Goal: Task Accomplishment & Management: Use online tool/utility

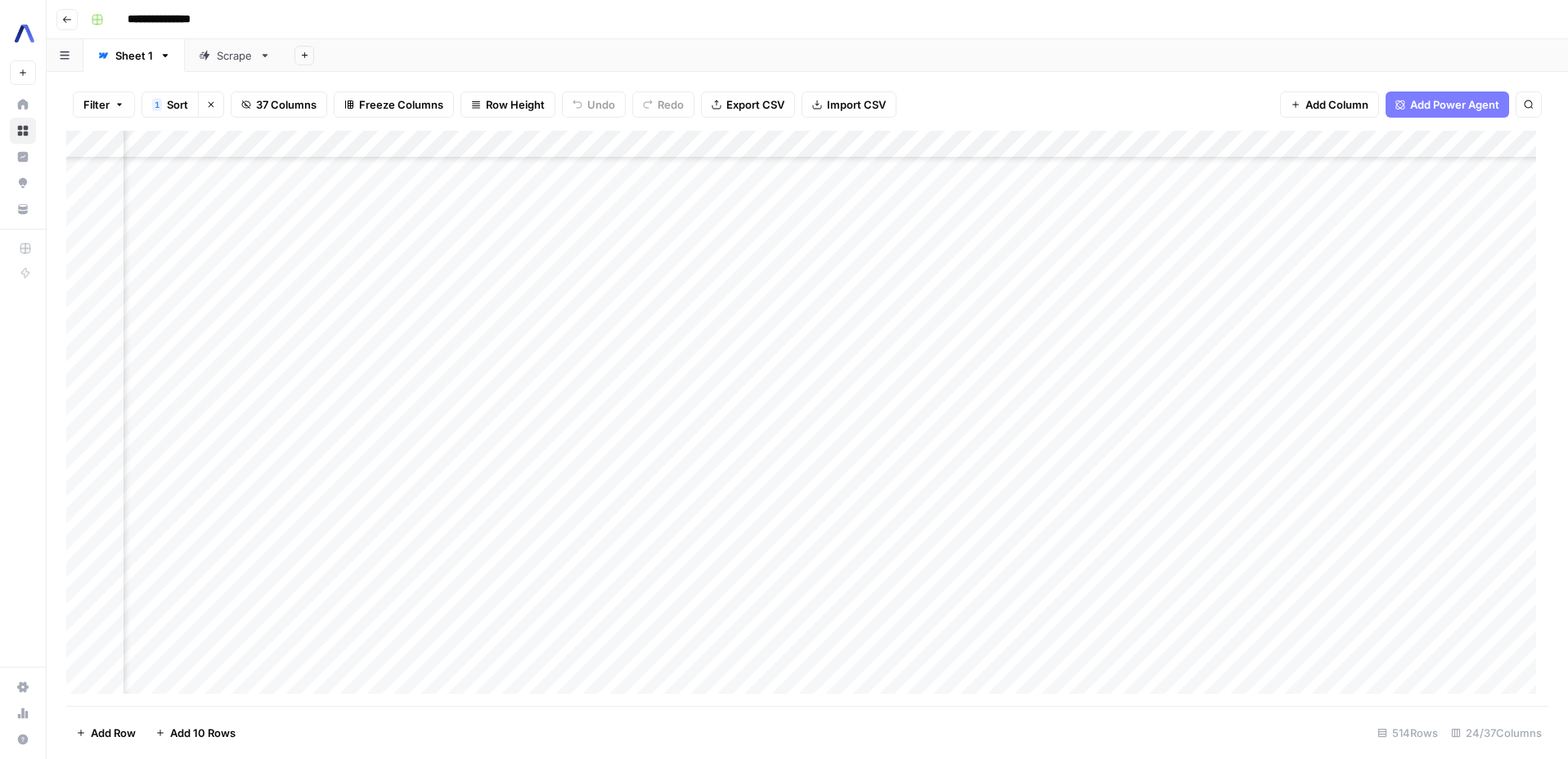
scroll to position [394, 1634]
click at [864, 331] on div "Add Column" at bounding box center [808, 418] width 1482 height 575
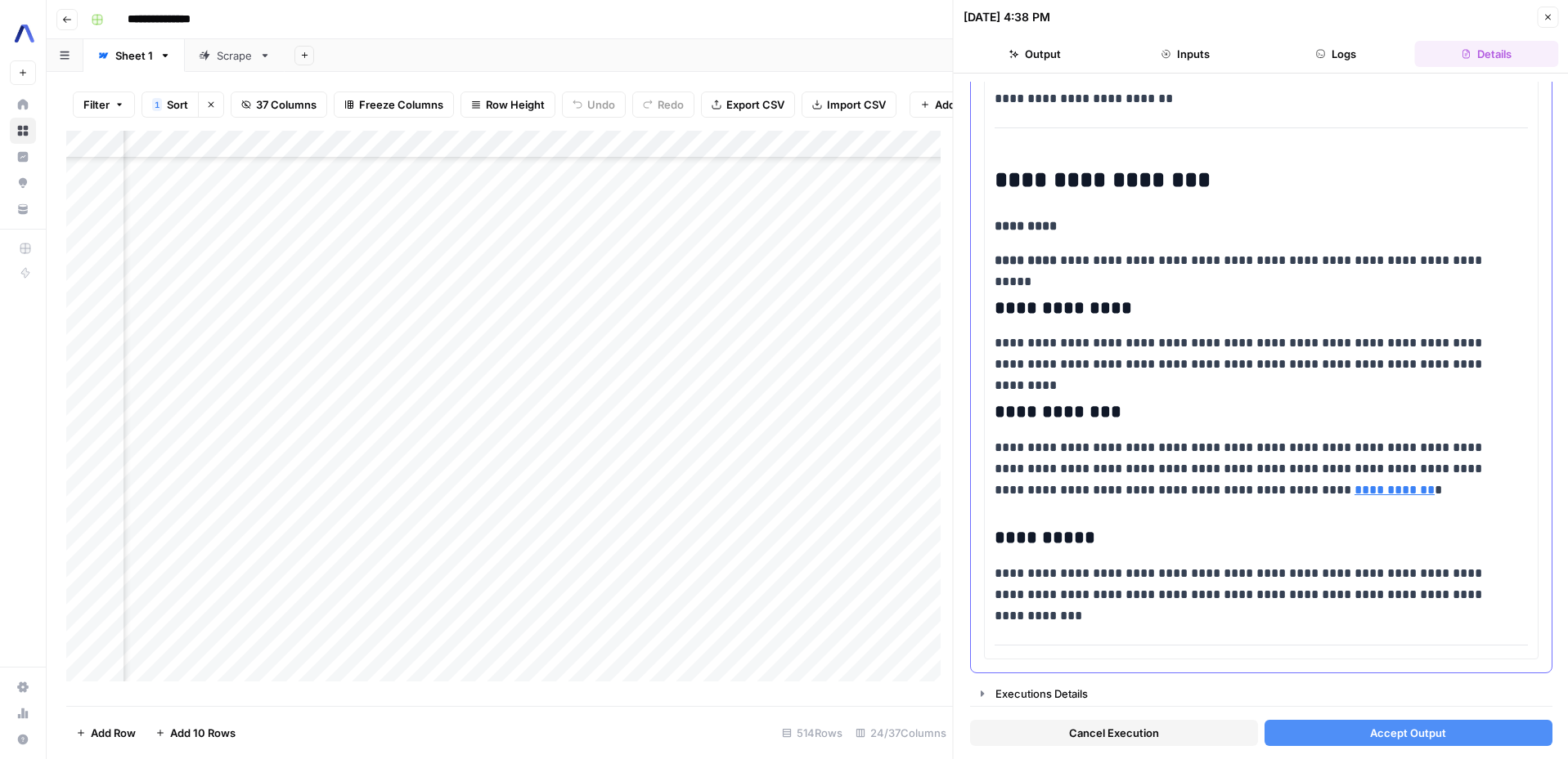
scroll to position [591, 0]
click at [1381, 728] on span "Accept Output" at bounding box center [1408, 733] width 76 height 17
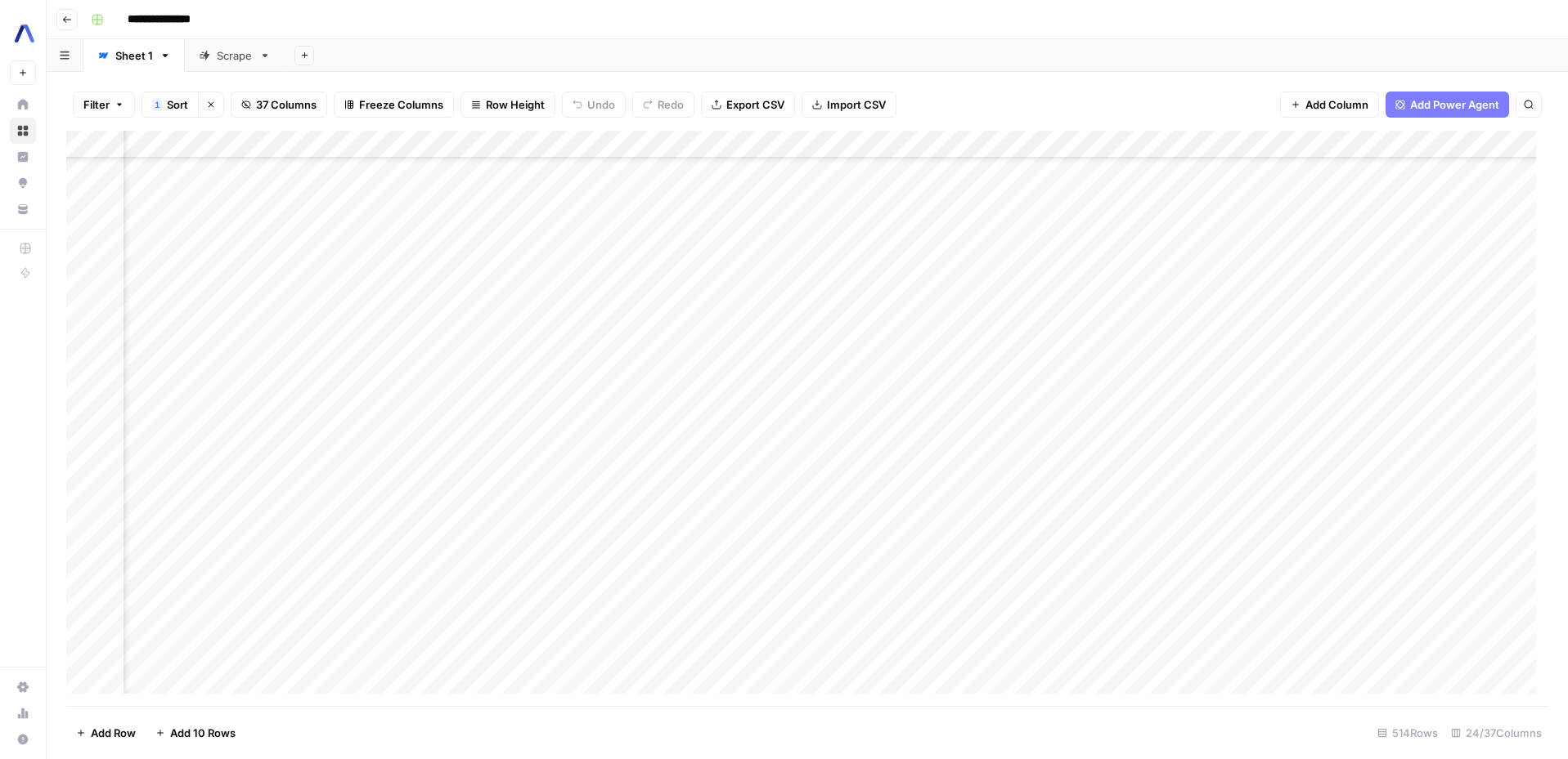
scroll to position [394, 1634]
click at [844, 330] on div "Add Column" at bounding box center [808, 418] width 1482 height 575
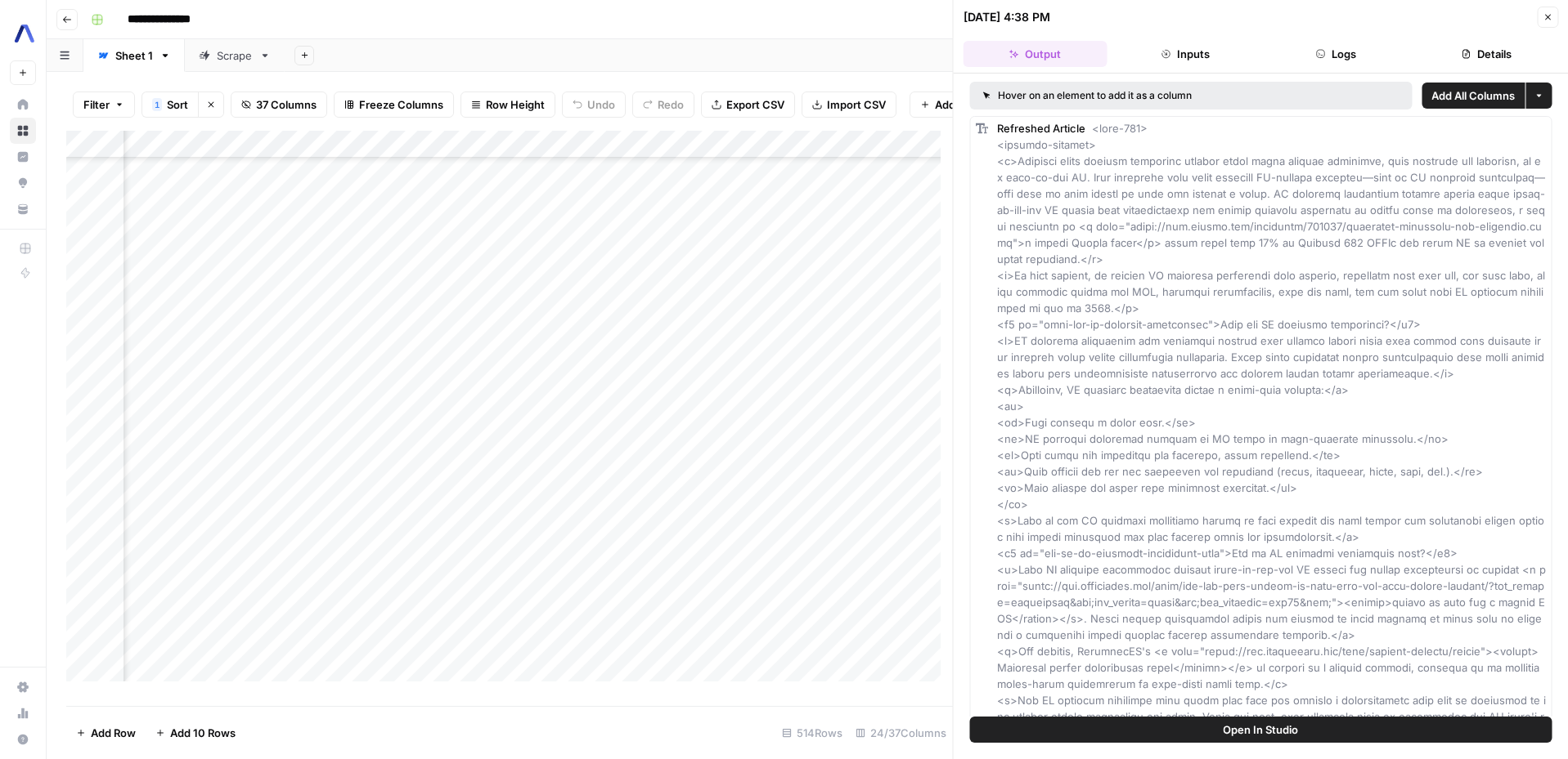
click at [1541, 18] on button "Close" at bounding box center [1547, 17] width 21 height 21
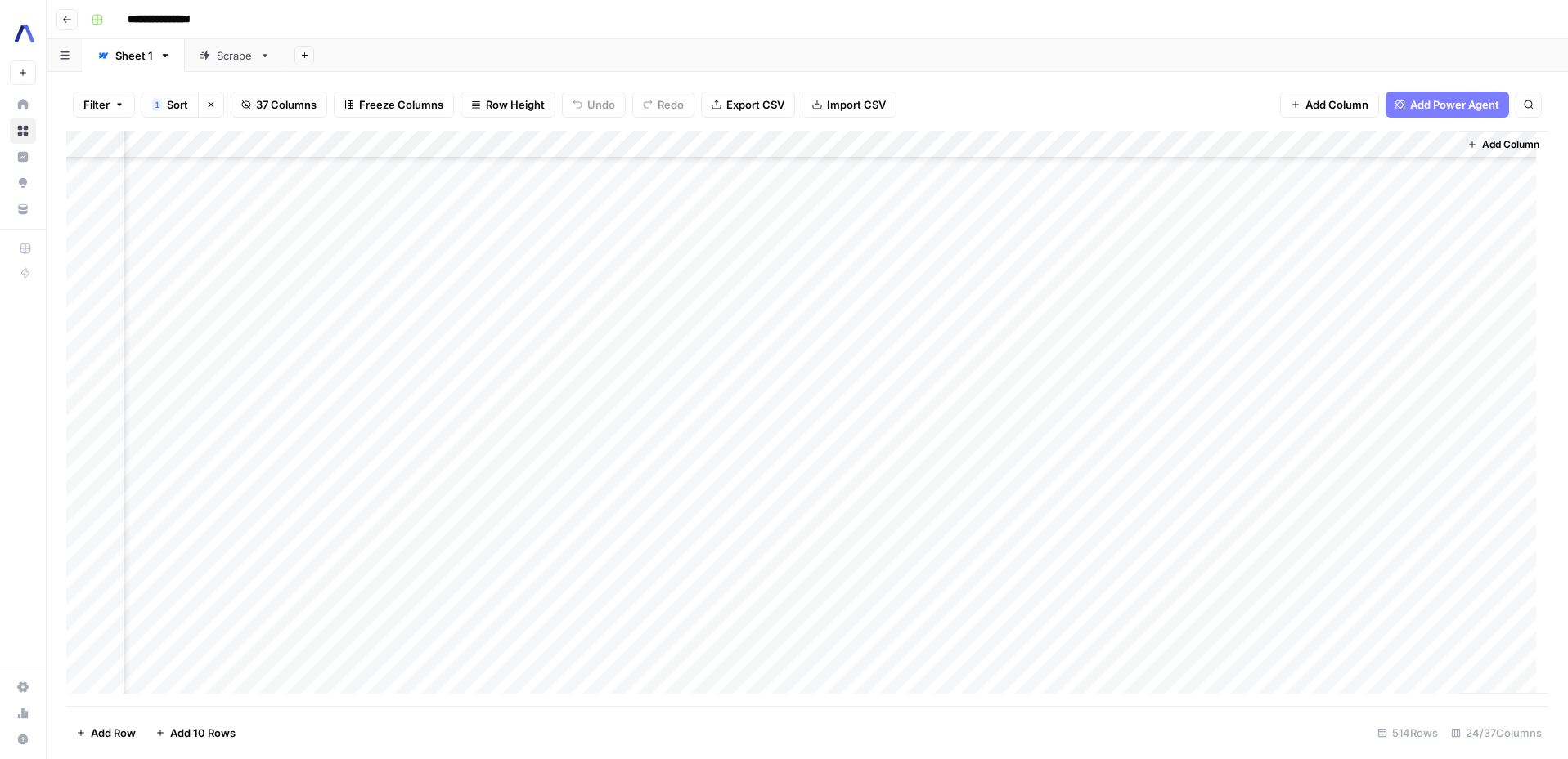
scroll to position [394, 2795]
click at [1429, 333] on div "Add Column" at bounding box center [808, 418] width 1482 height 575
click at [399, 334] on div "Add Column" at bounding box center [808, 418] width 1482 height 575
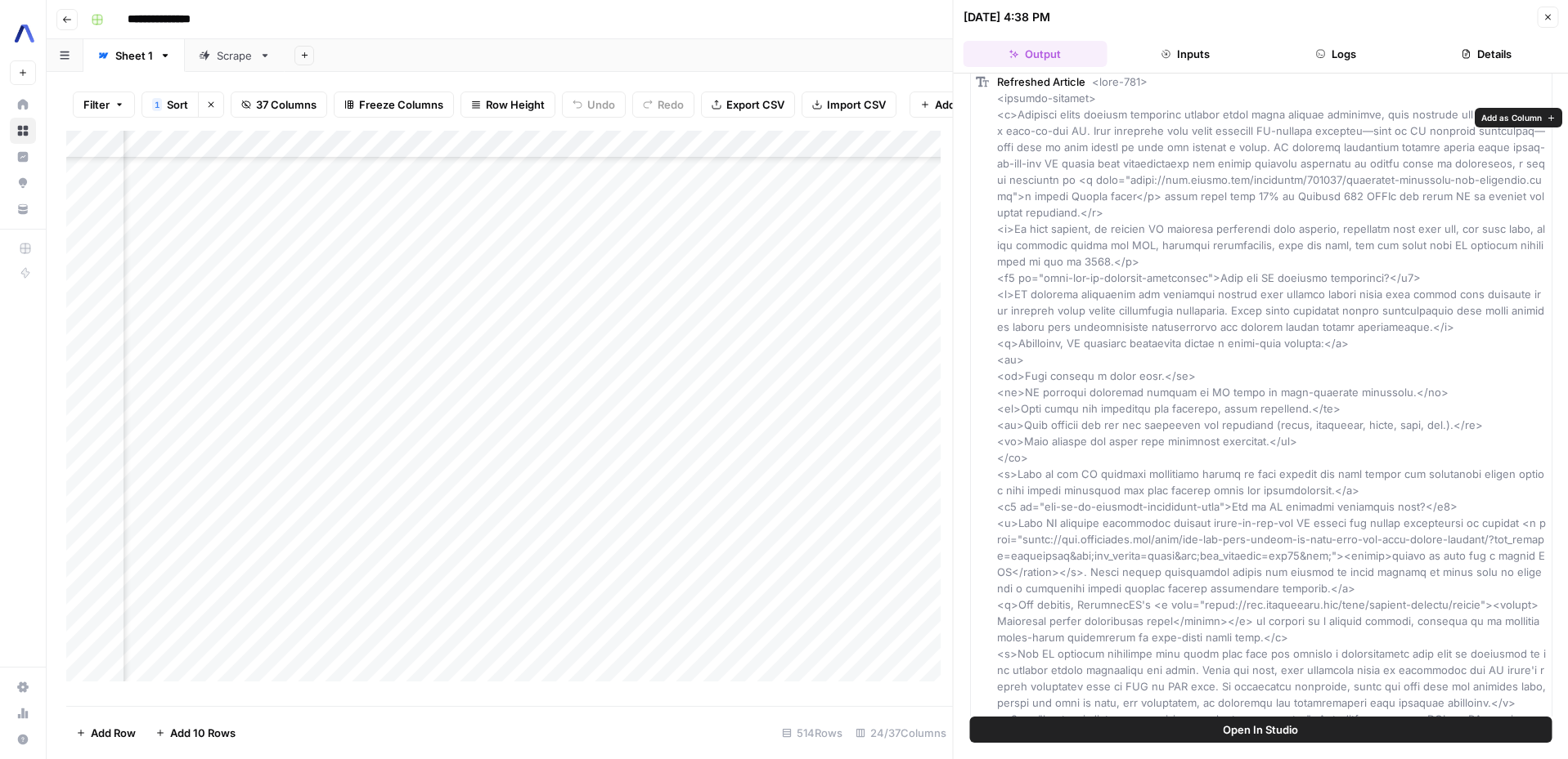
scroll to position [63, 0]
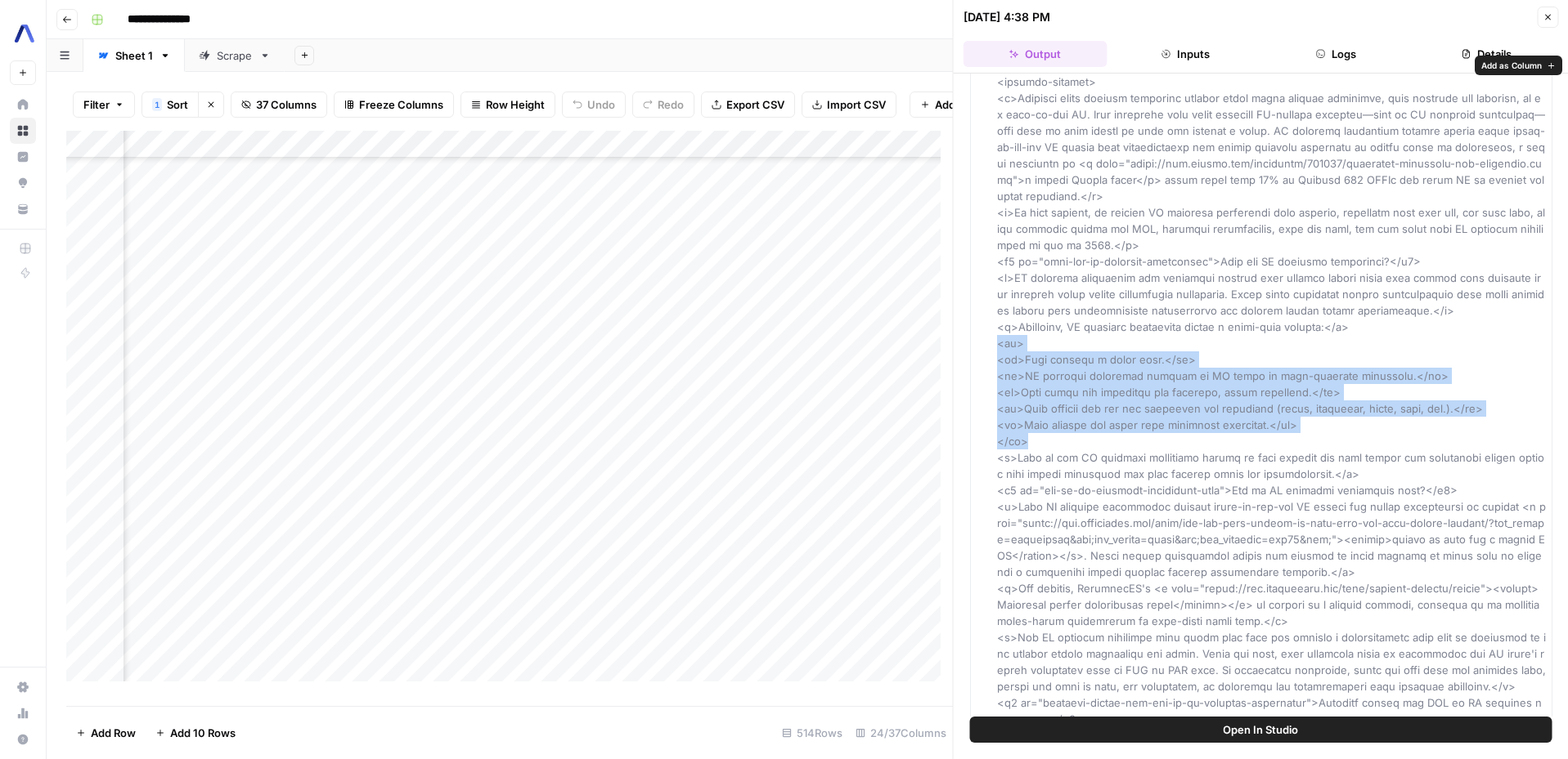
drag, startPoint x: 1027, startPoint y: 442, endPoint x: 978, endPoint y: 347, distance: 106.9
copy span "<ol> <li>User uploads a video file.</li> <li>AI subtitle generator applies an A…"
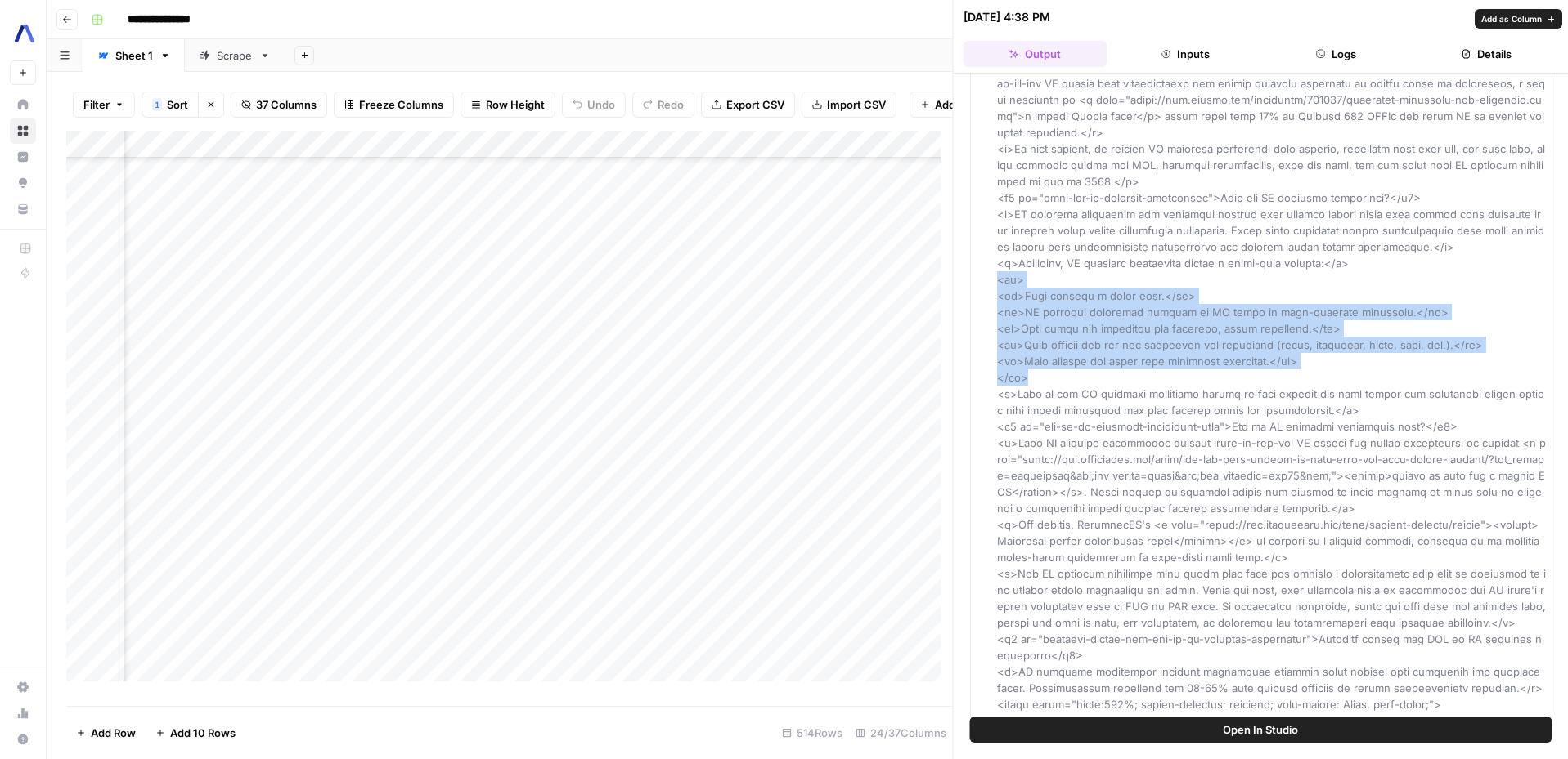
scroll to position [200, 0]
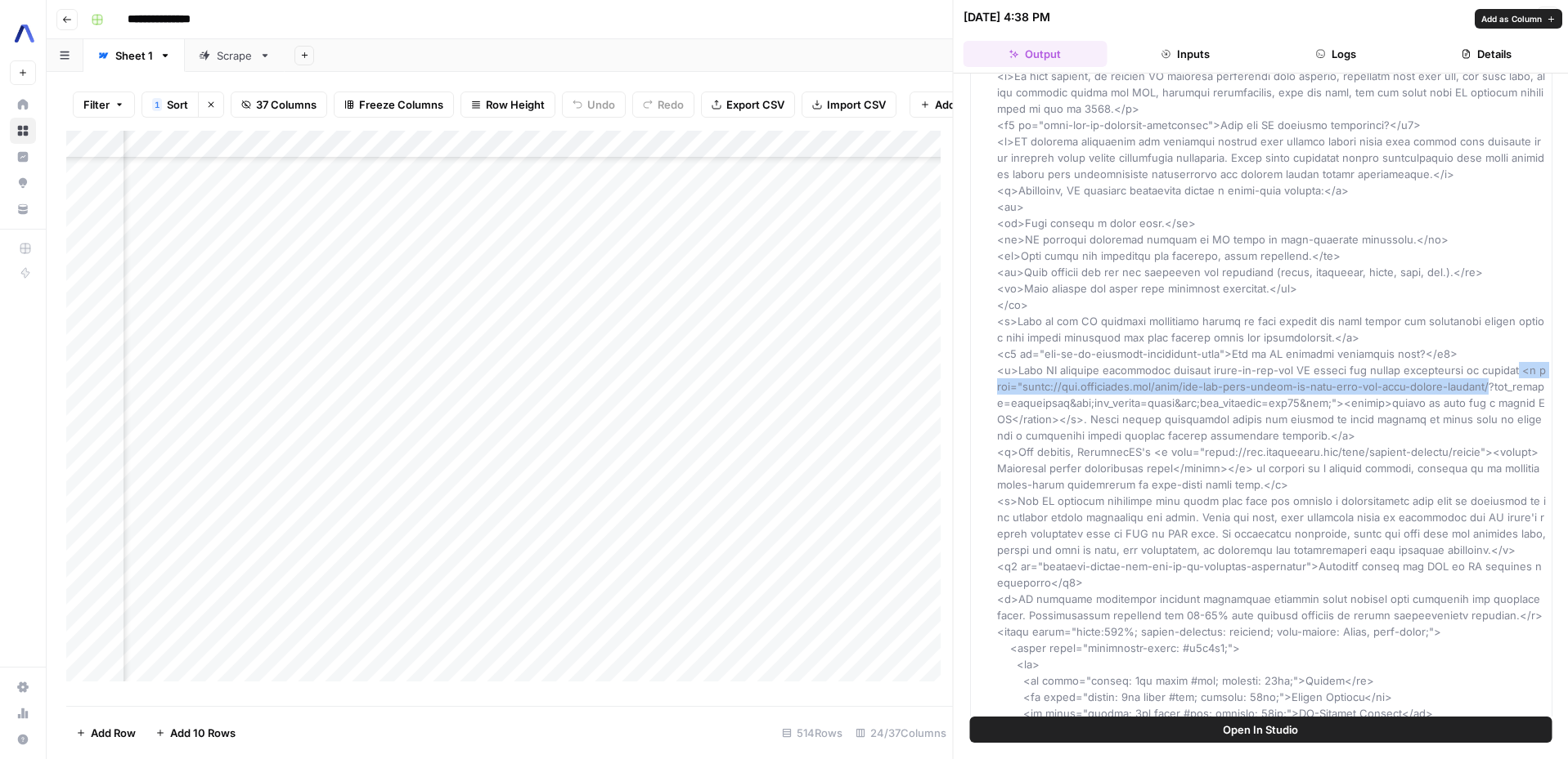
drag, startPoint x: 1490, startPoint y: 369, endPoint x: 1493, endPoint y: 378, distance: 9.5
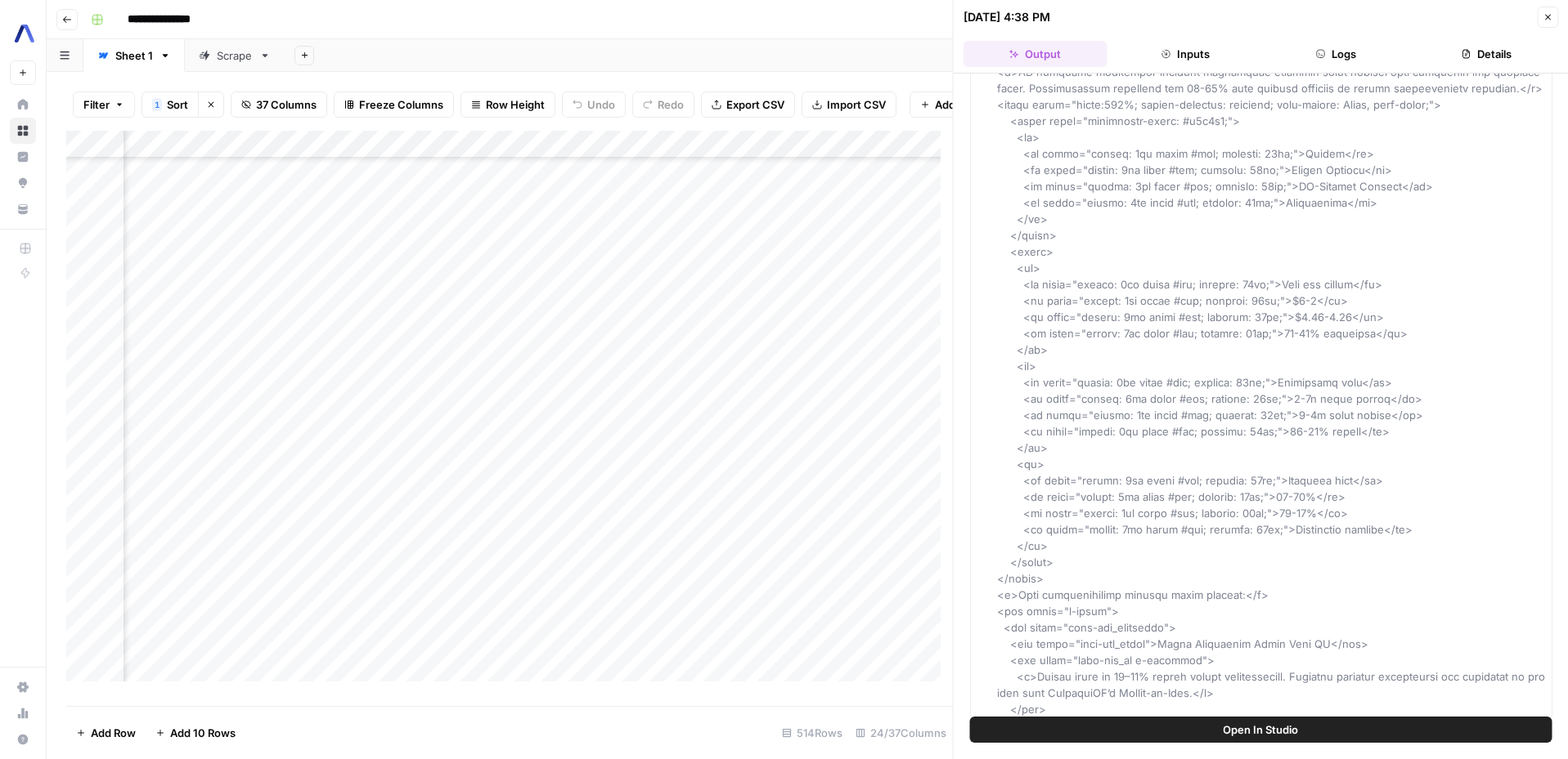
scroll to position [877, 0]
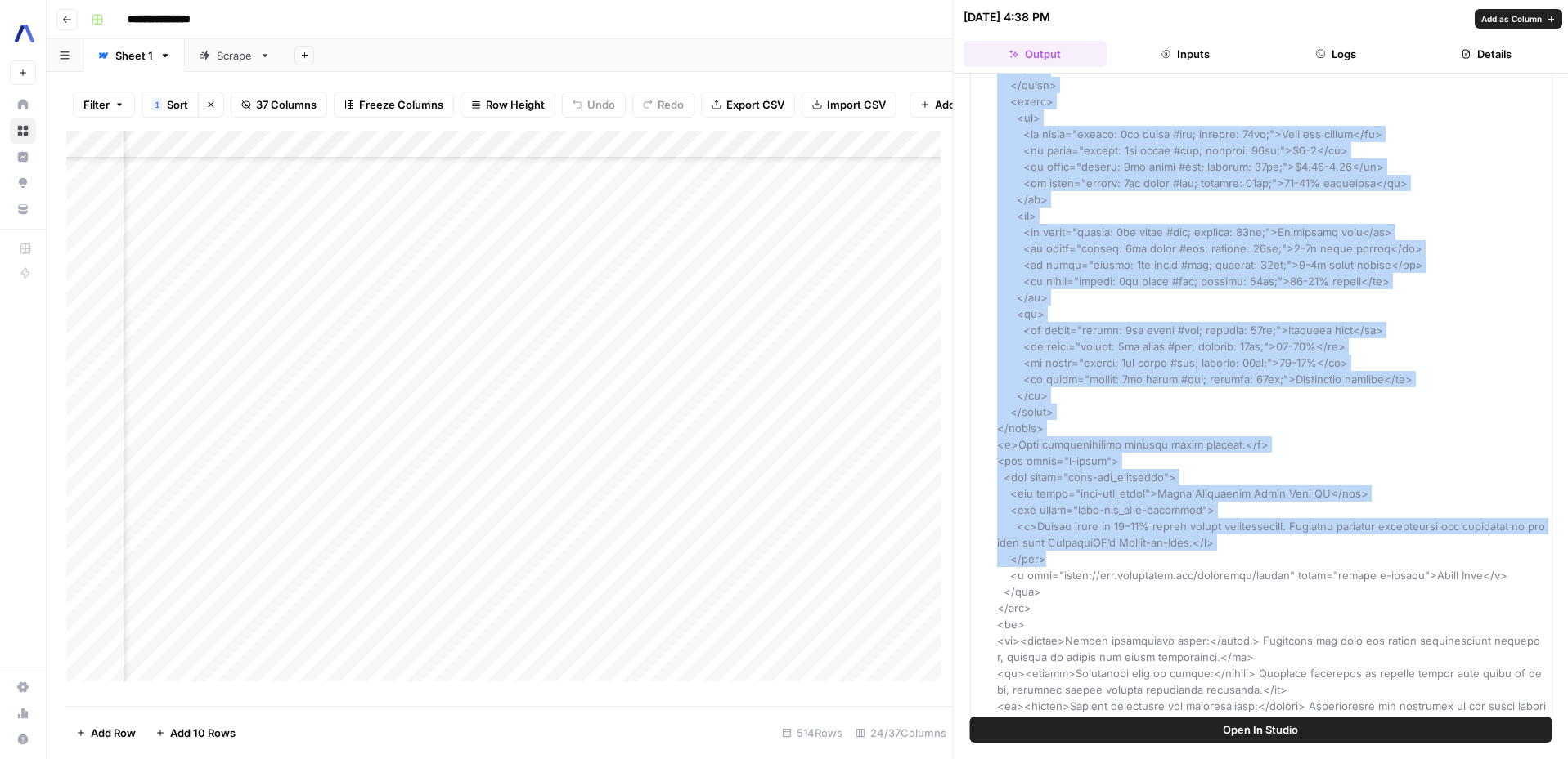
drag, startPoint x: 997, startPoint y: 277, endPoint x: 1225, endPoint y: 559, distance: 362.6
copy span "<table style="width:100%; border-collapse: collapse; font-family: Arial, sans-s…"
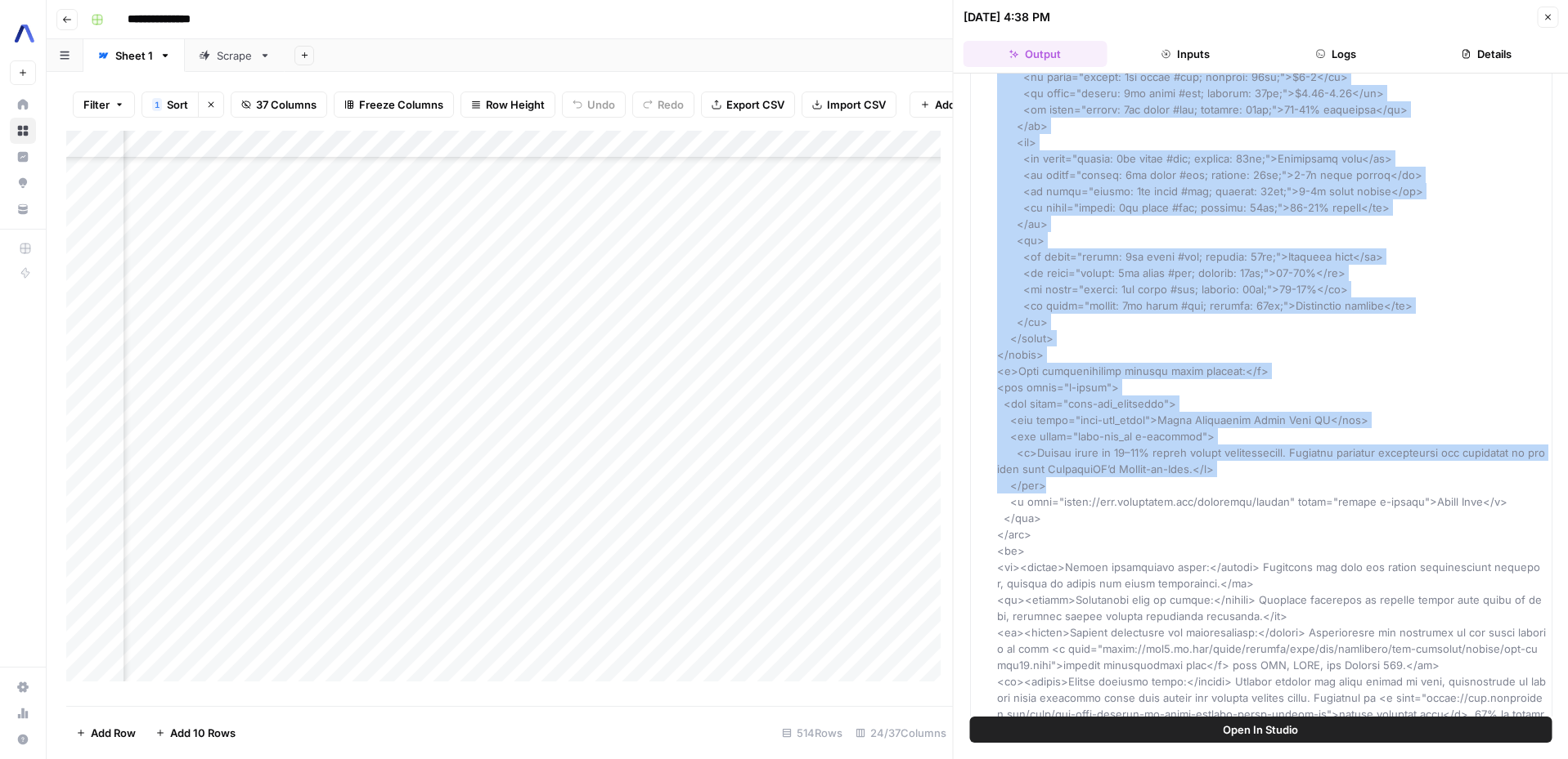
scroll to position [1095, 0]
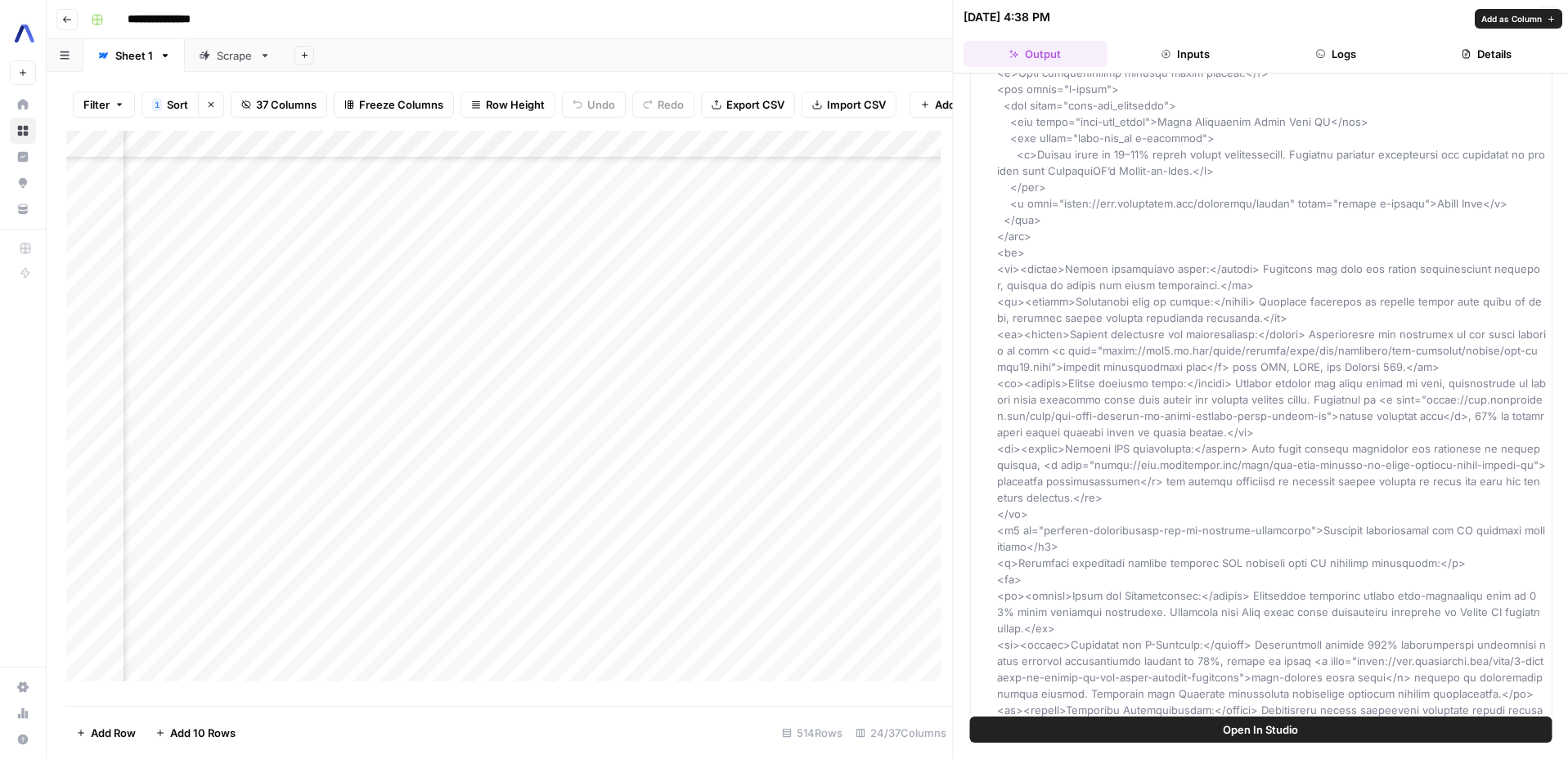
scroll to position [1267, 0]
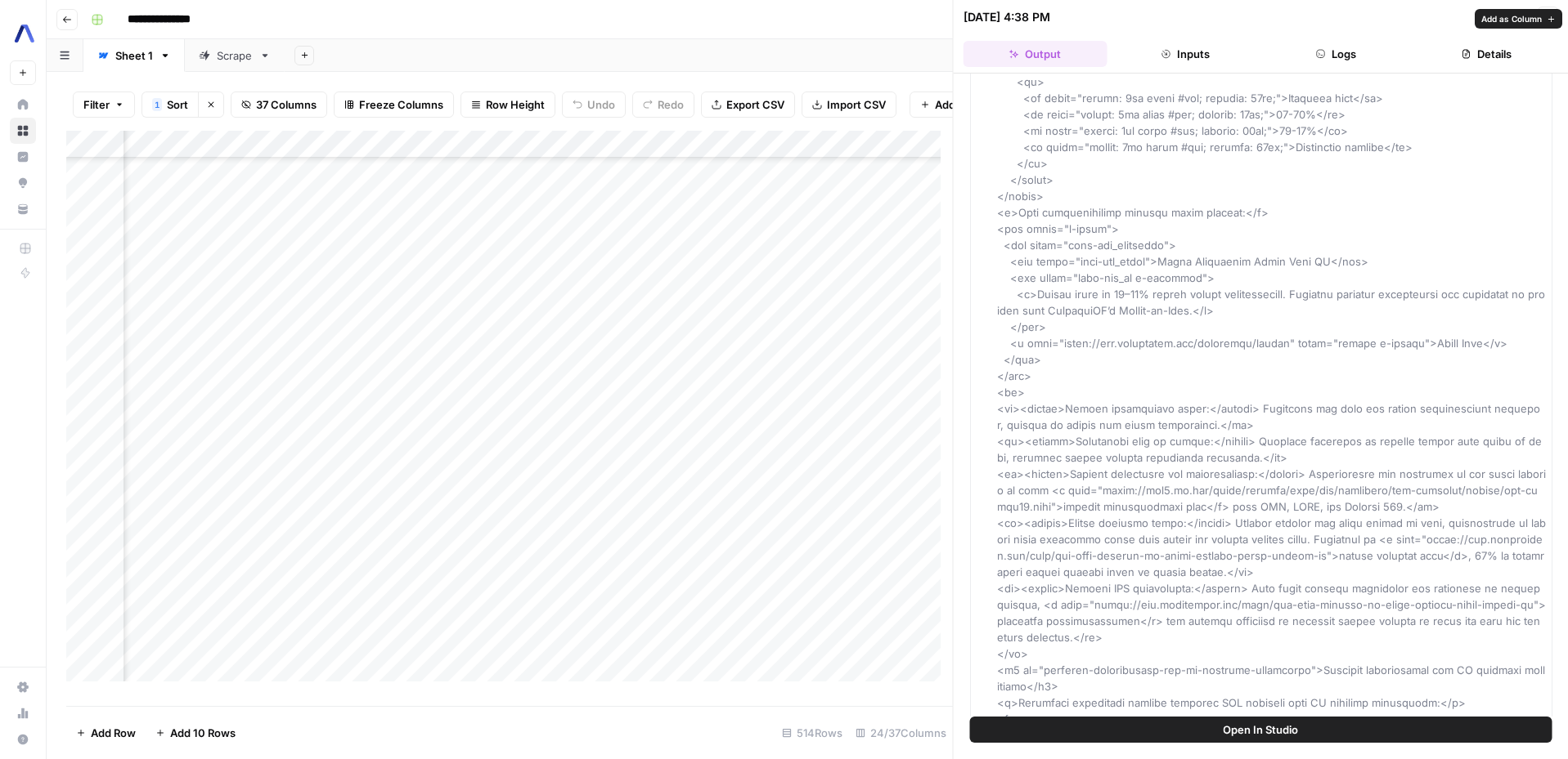
scroll to position [1100, 0]
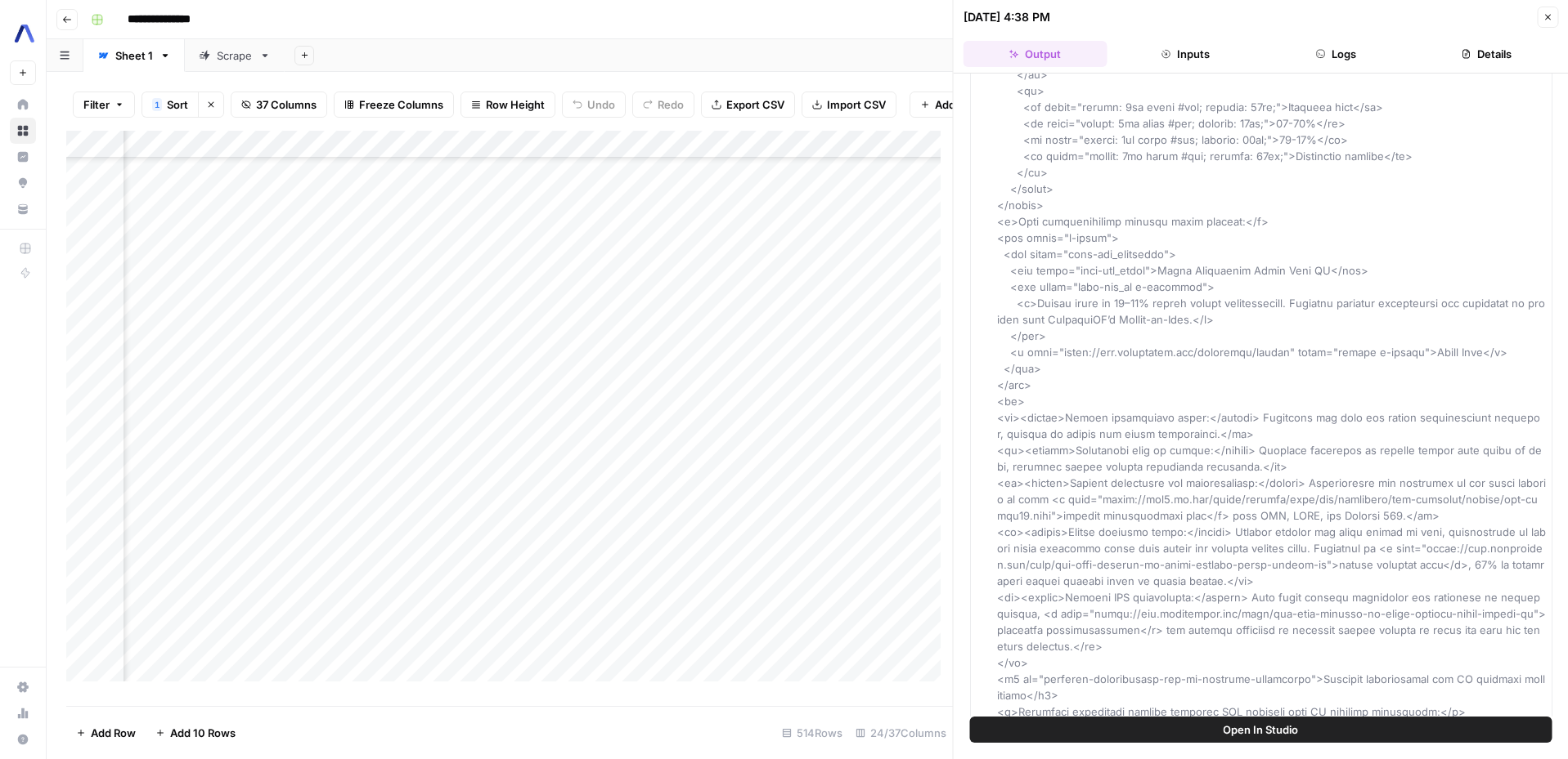
drag, startPoint x: 1231, startPoint y: 223, endPoint x: 1017, endPoint y: 226, distance: 214.0
copy span "This transformation creates value through:"
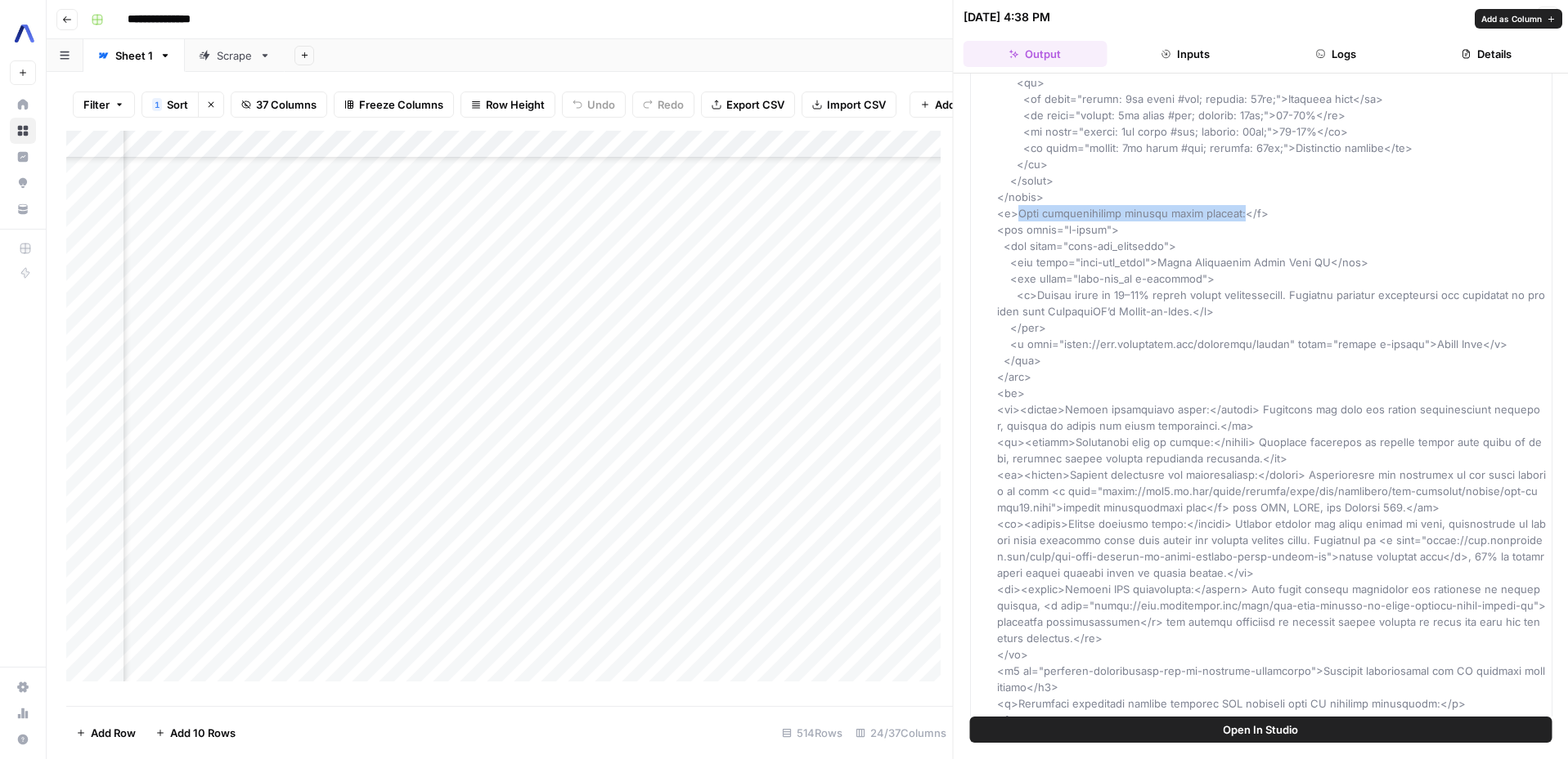
scroll to position [1109, 0]
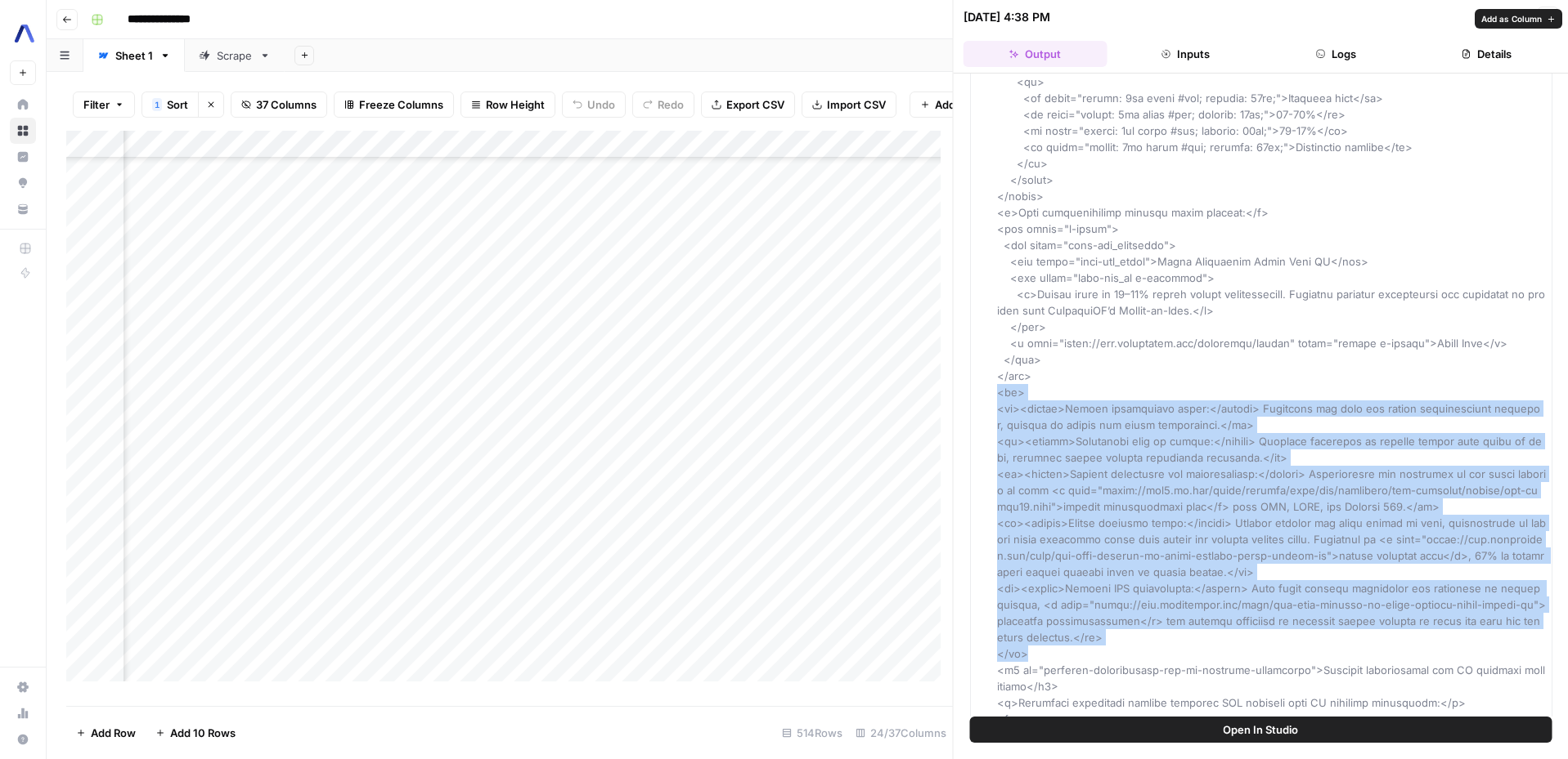
drag, startPoint x: 1038, startPoint y: 653, endPoint x: 986, endPoint y: 389, distance: 269.1
copy span "<ul> <li><strong>Reduce operational costs:</strong> Eliminate the need for manu…"
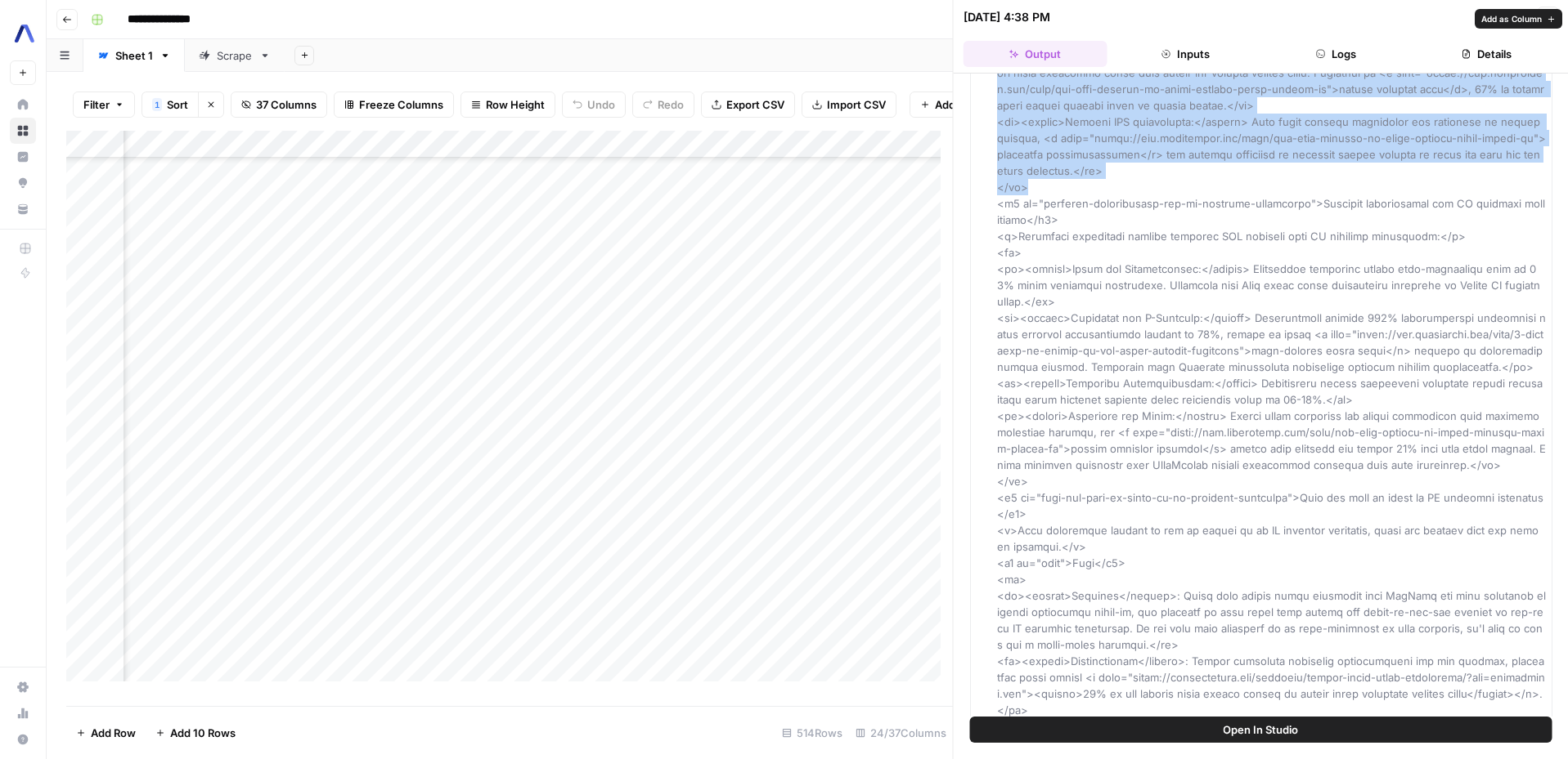
scroll to position [1578, 0]
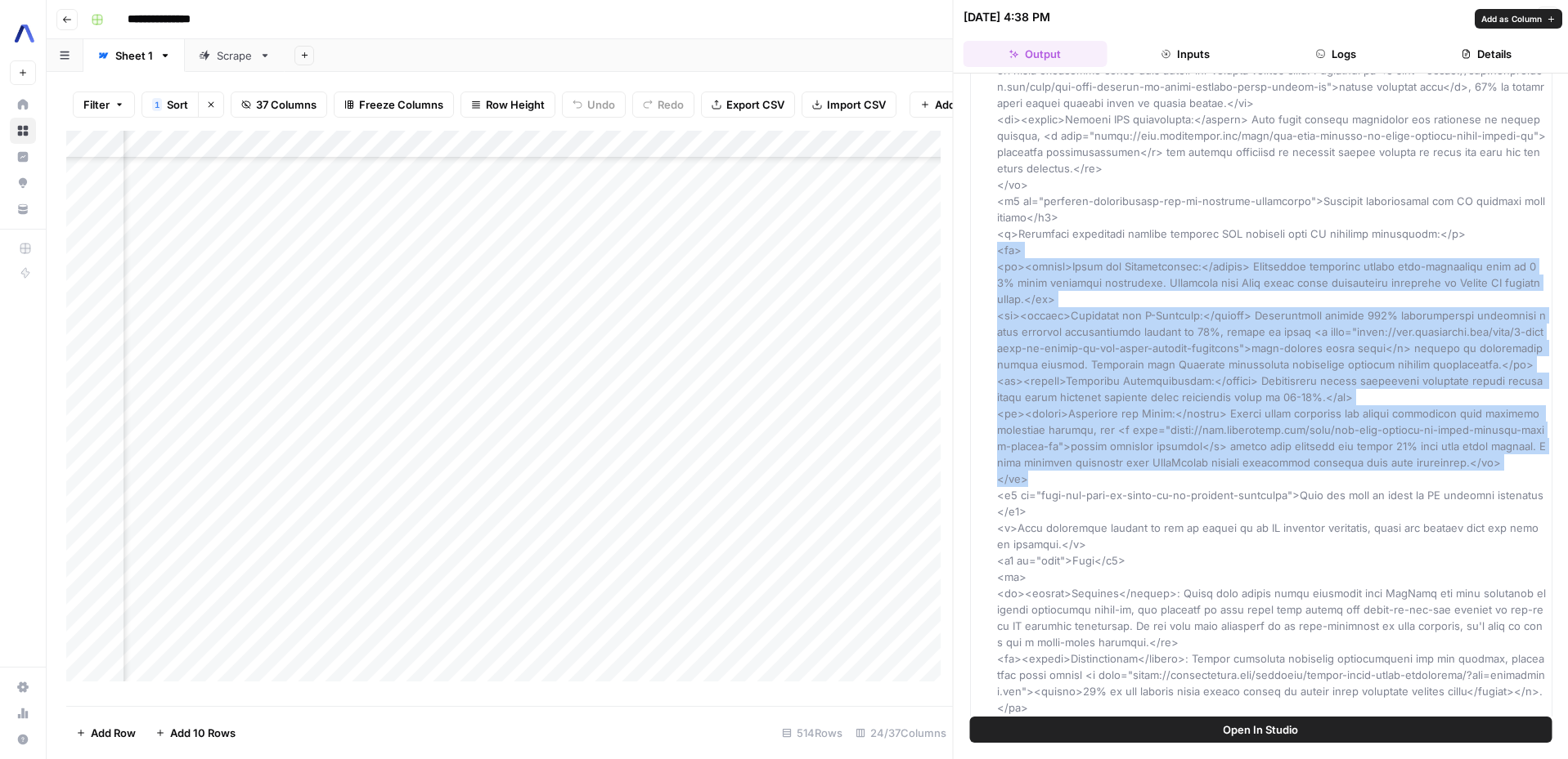
drag, startPoint x: 1014, startPoint y: 481, endPoint x: 984, endPoint y: 251, distance: 231.9
copy span "<ul> <li><strong>Media and Entertainment:</strong> Production companies reduce …"
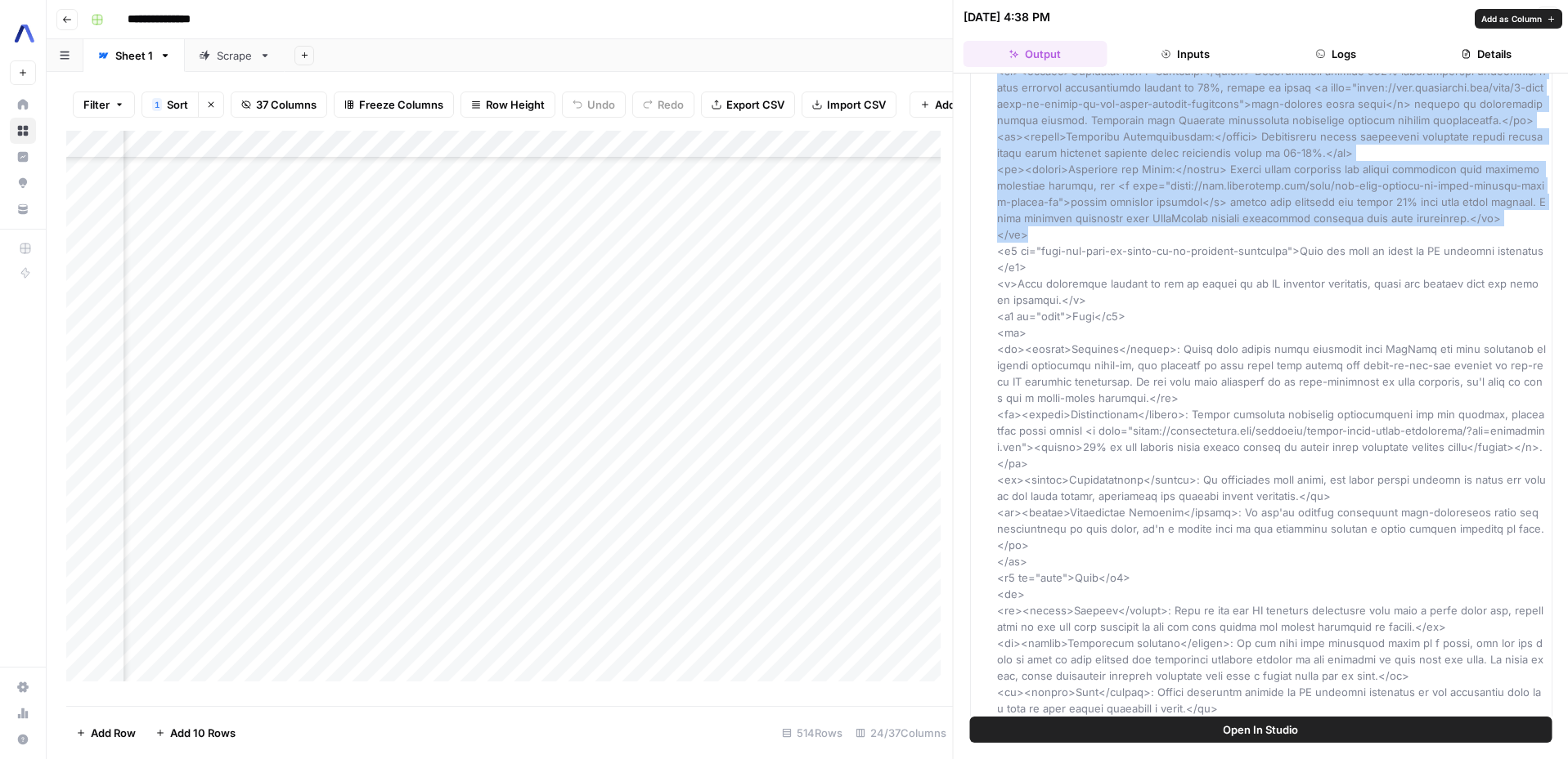
scroll to position [1837, 0]
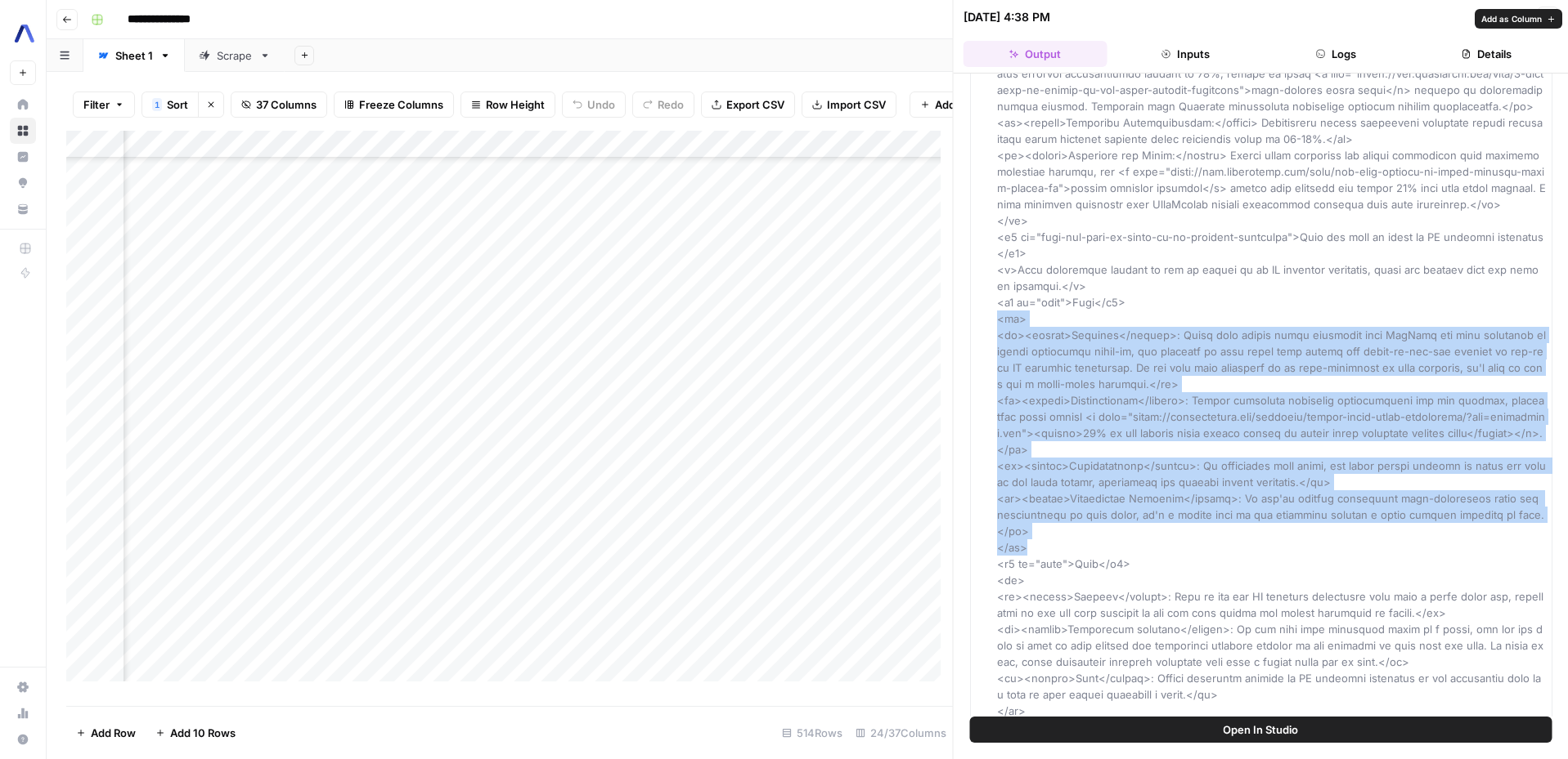
drag, startPoint x: 1032, startPoint y: 534, endPoint x: 976, endPoint y: 321, distance: 220.2
copy span "<ol> <li><strong>Accuracy</strong>: While some online video platforms like YouT…"
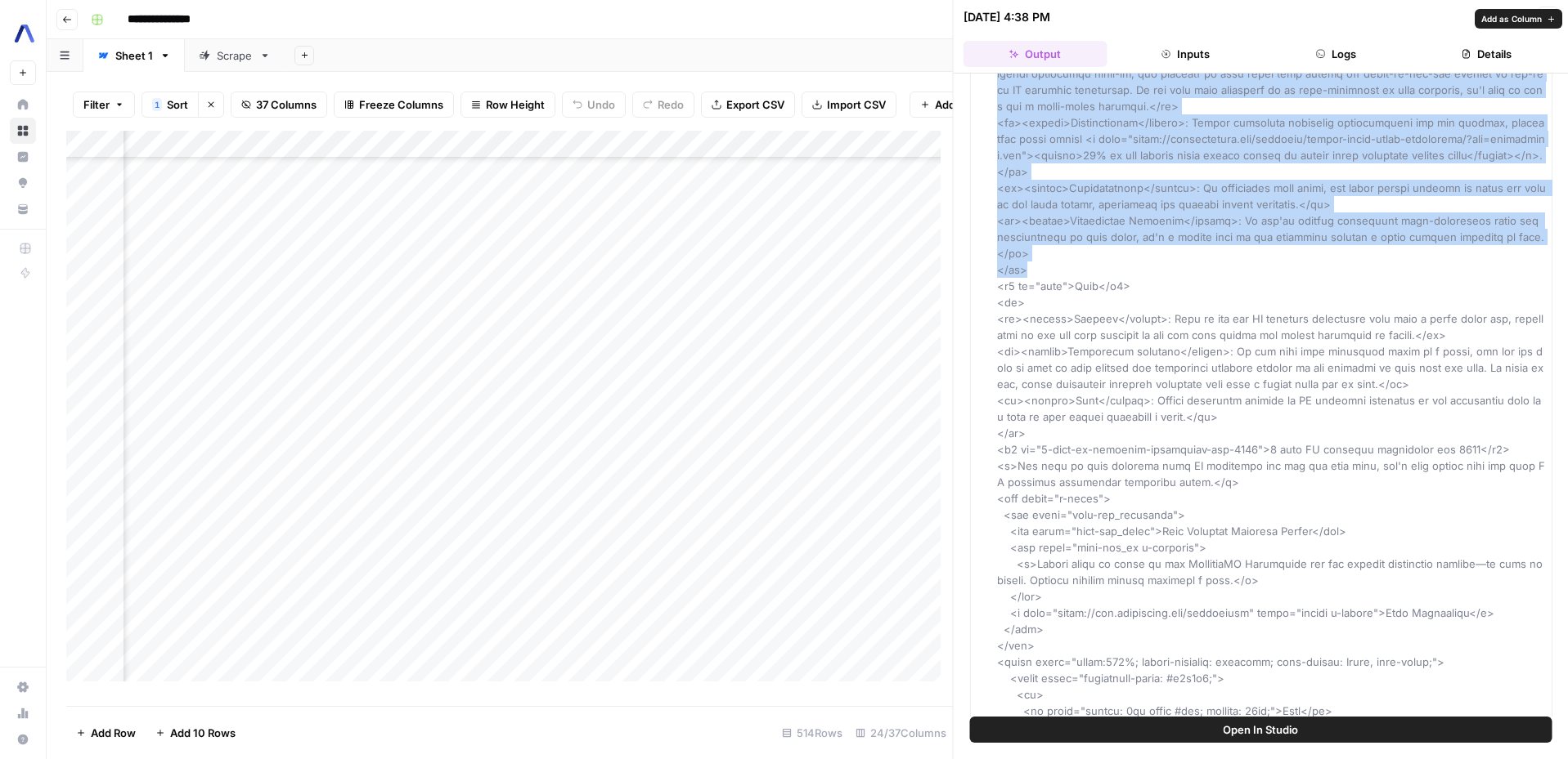
scroll to position [2129, 0]
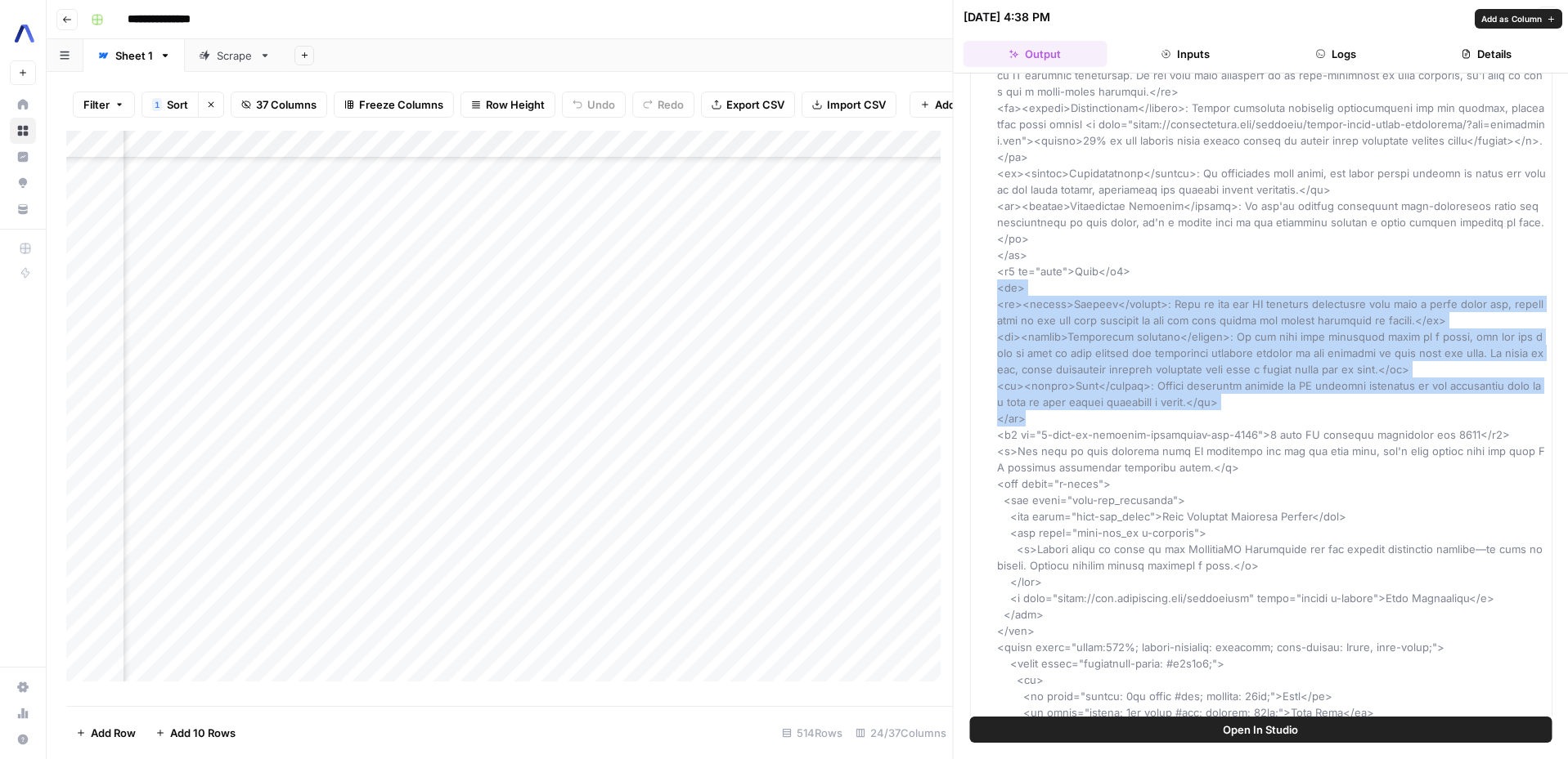
drag, startPoint x: 1031, startPoint y: 404, endPoint x: 999, endPoint y: 275, distance: 132.9
copy span "<ol> <li><strong>Pricing</strong>: Some of the top AI subtitle generators come …"
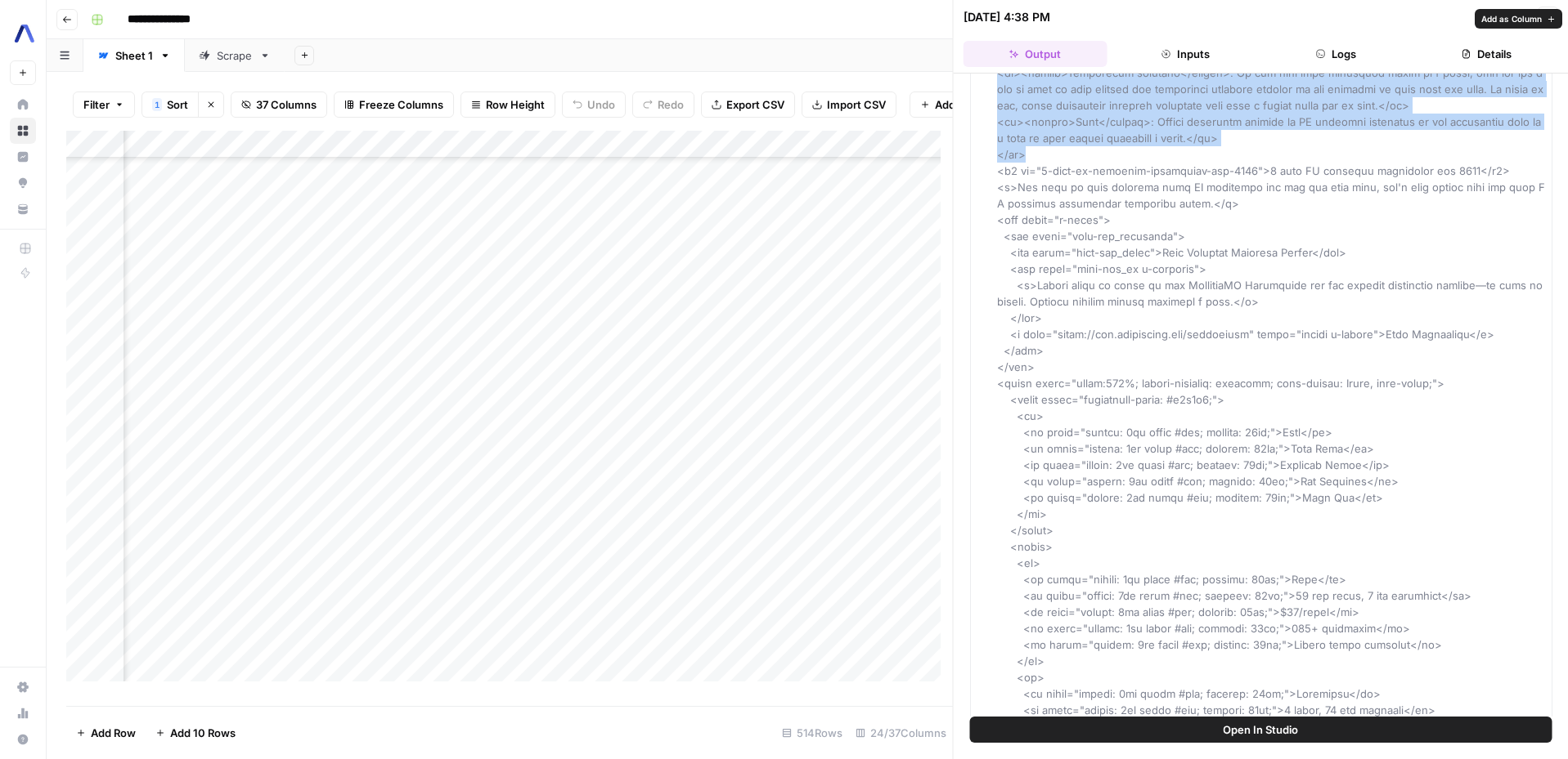
scroll to position [2441, 0]
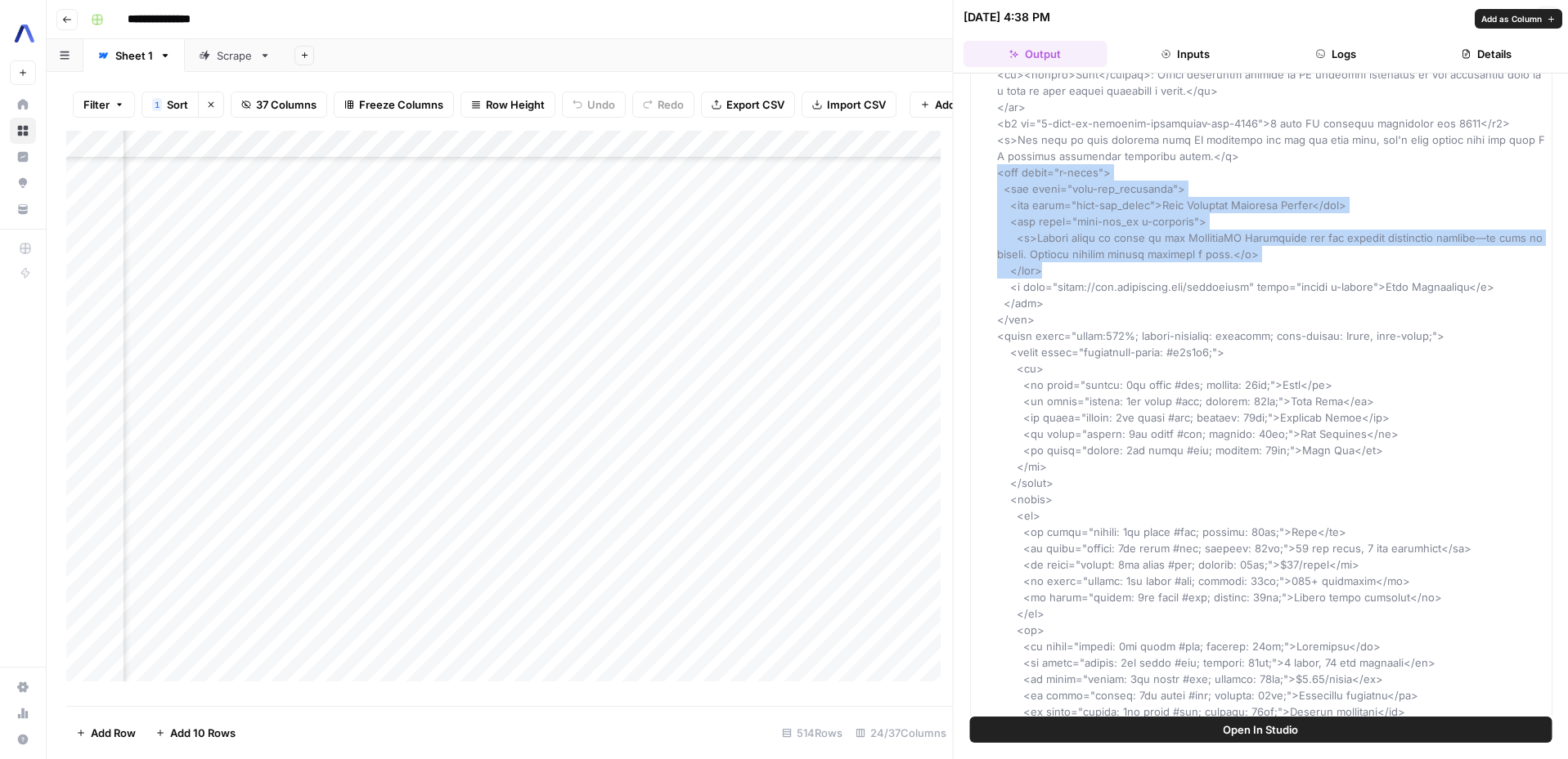
drag, startPoint x: 997, startPoint y: 155, endPoint x: 1084, endPoint y: 258, distance: 134.8
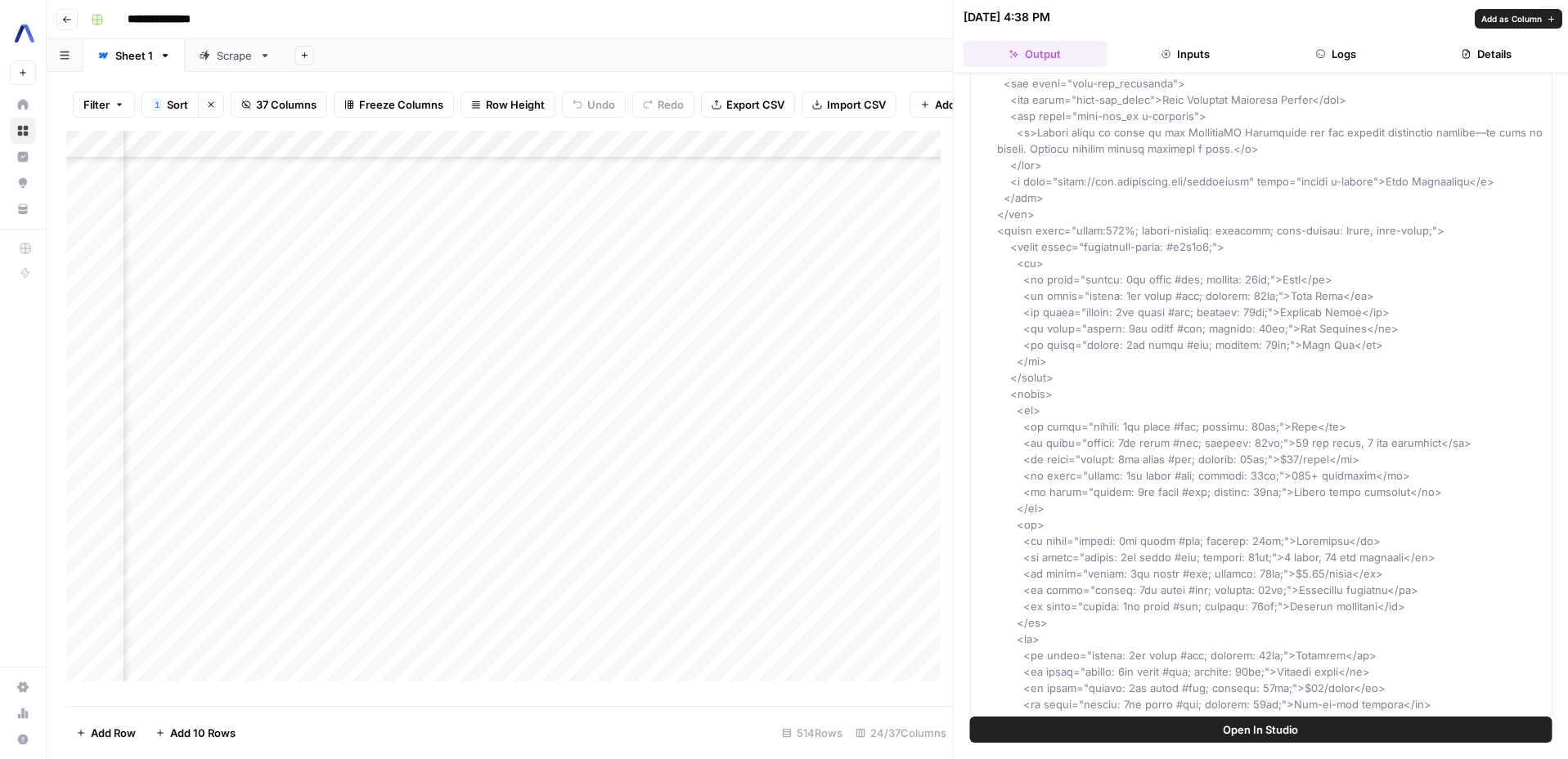
scroll to position [2562, 0]
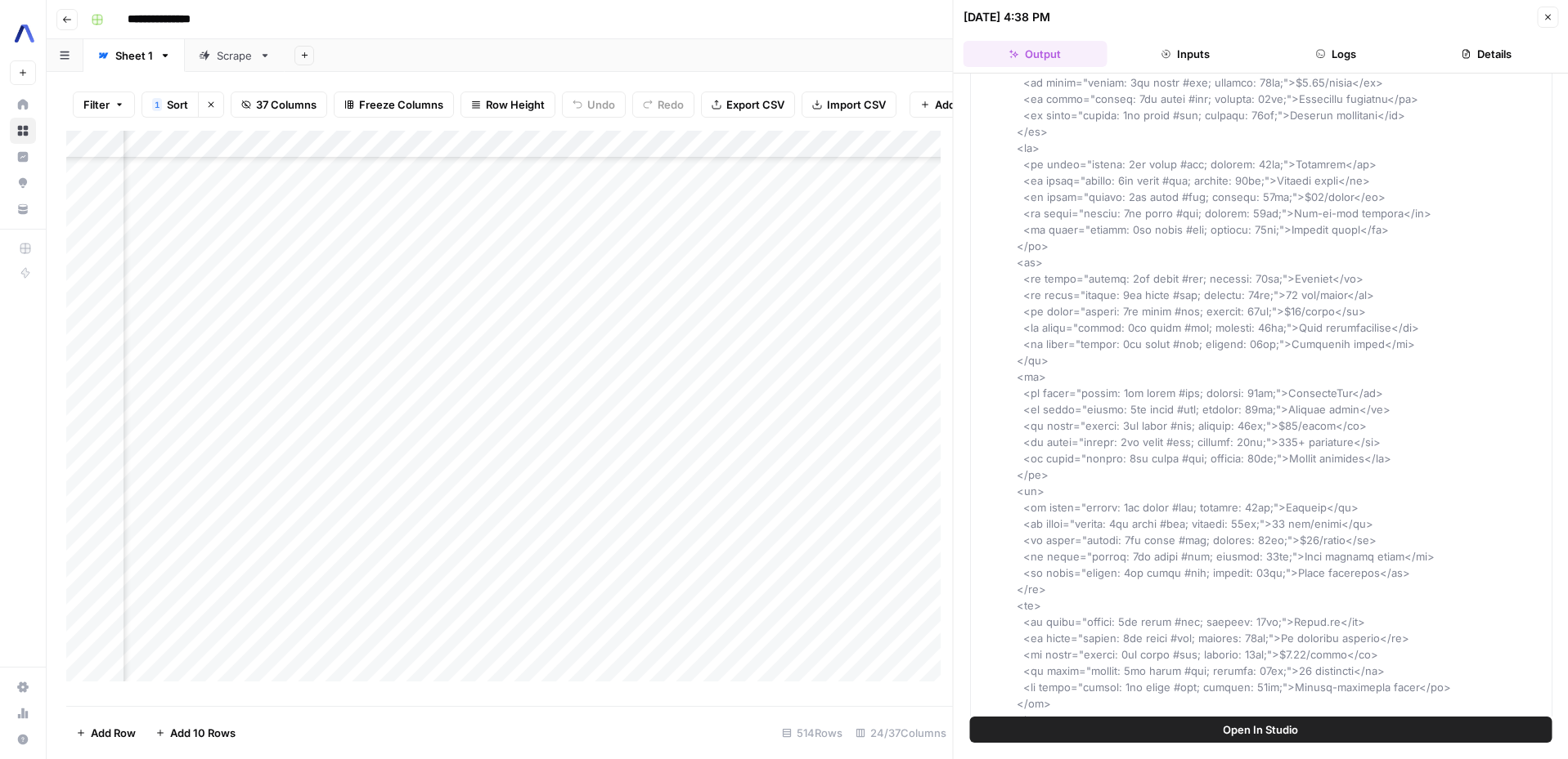
scroll to position [3623, 0]
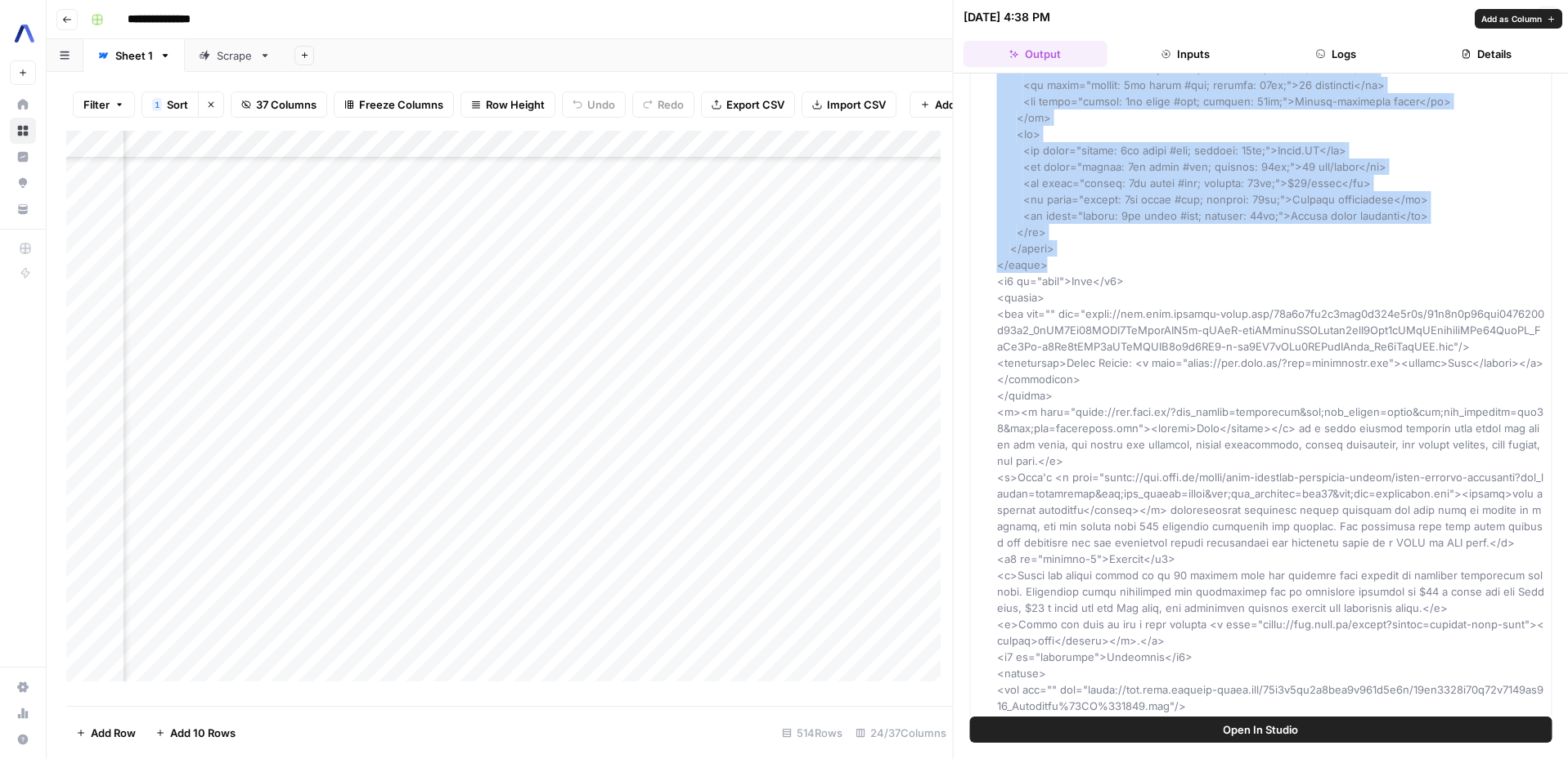
drag, startPoint x: 994, startPoint y: 199, endPoint x: 1147, endPoint y: 248, distance: 160.7
click at [1147, 248] on div "Refreshed Article" at bounding box center [1261, 436] width 582 height 7888
copy span "<table style="width:100%; border-collapse: collapse; font-family: Arial, sans-s…"
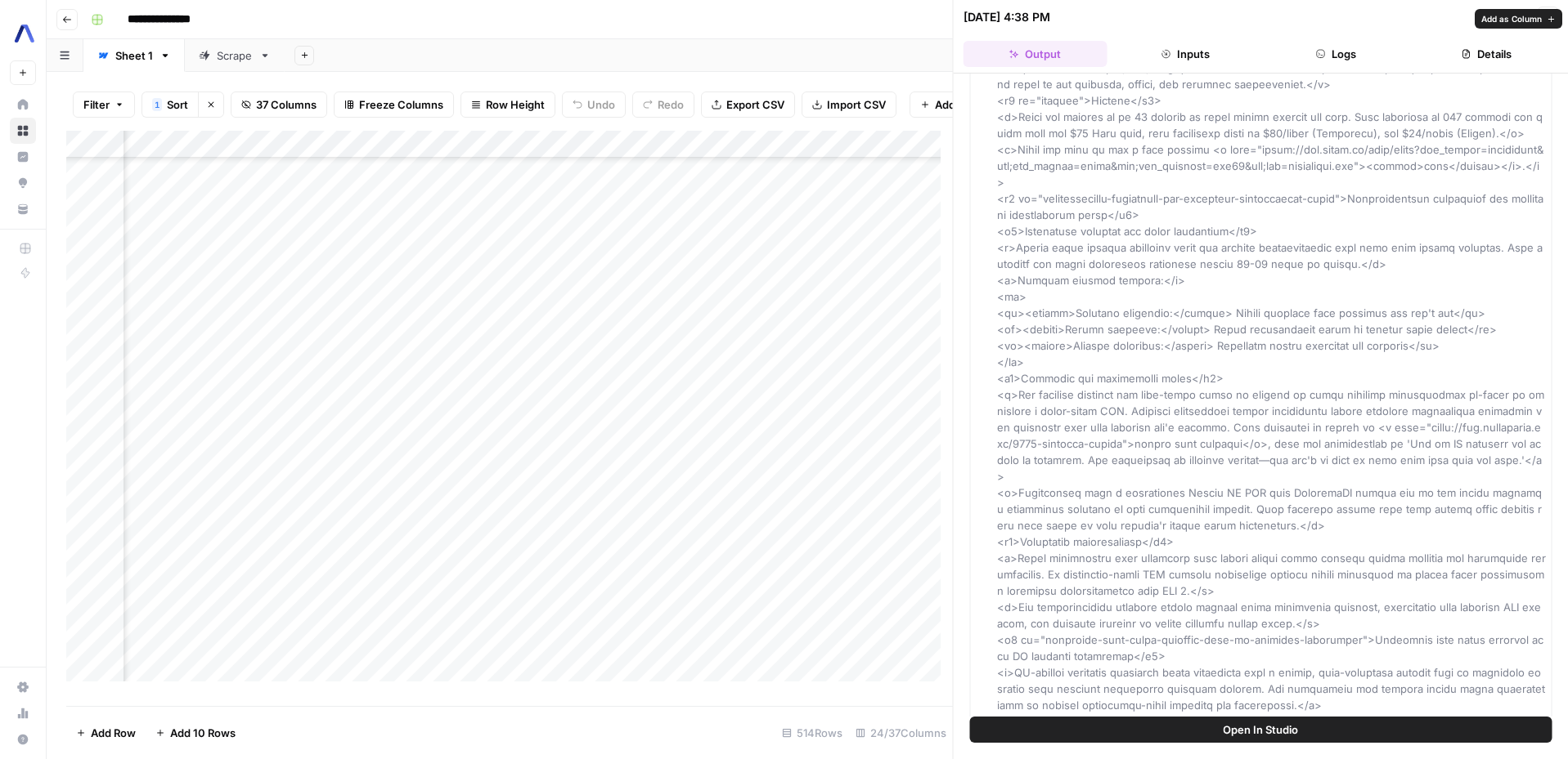
scroll to position [6826, 0]
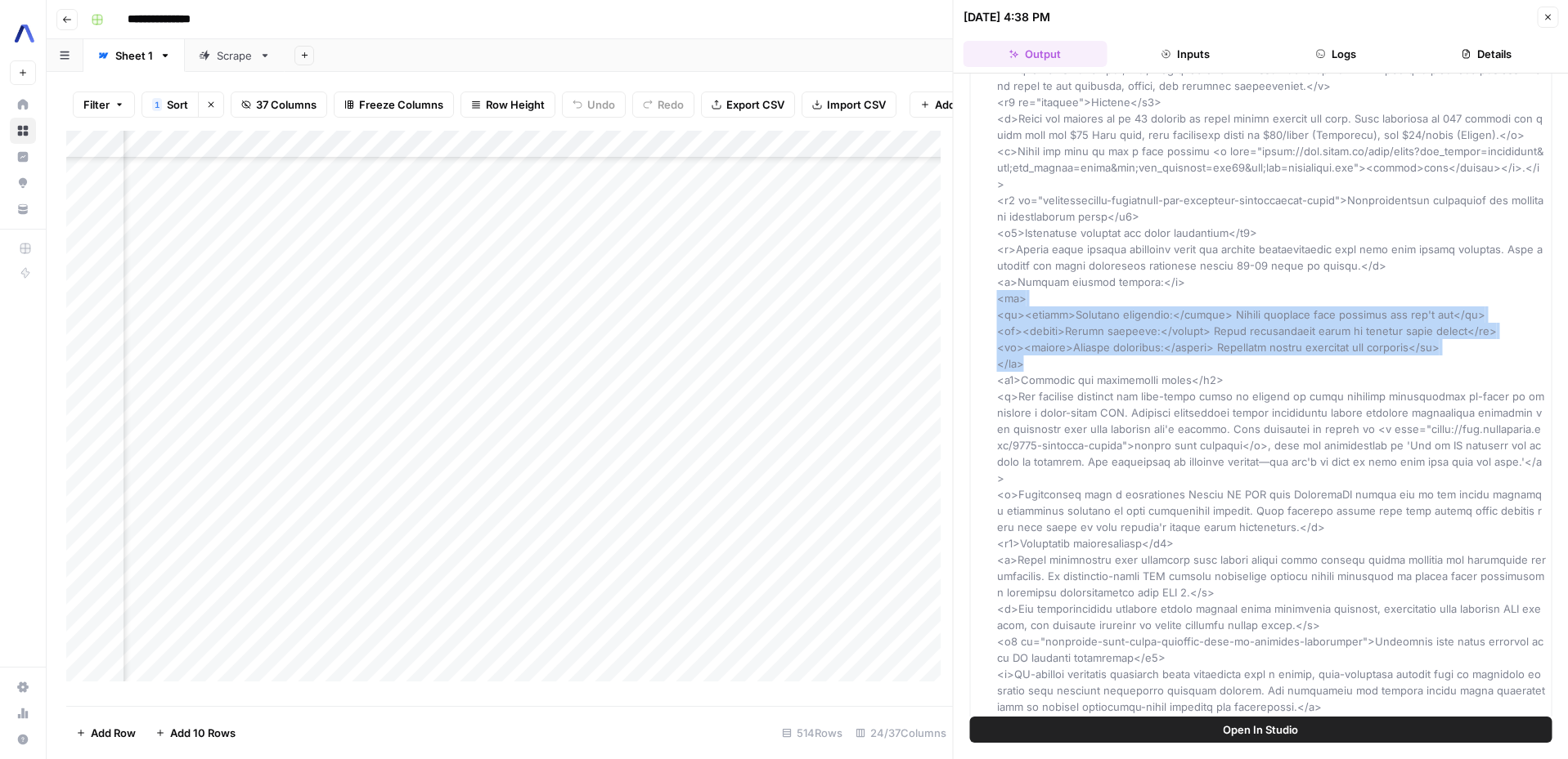
drag, startPoint x: 1031, startPoint y: 381, endPoint x: 964, endPoint y: 321, distance: 89.9
click at [964, 321] on div "Hover on an element to add it as a column Add All Columns More options Refreshe…" at bounding box center [1261, 396] width 615 height 643
copy span "<ul> <li><strong>Platform selection:</strong> Choose accuracy over features you…"
